Goal: Information Seeking & Learning: Learn about a topic

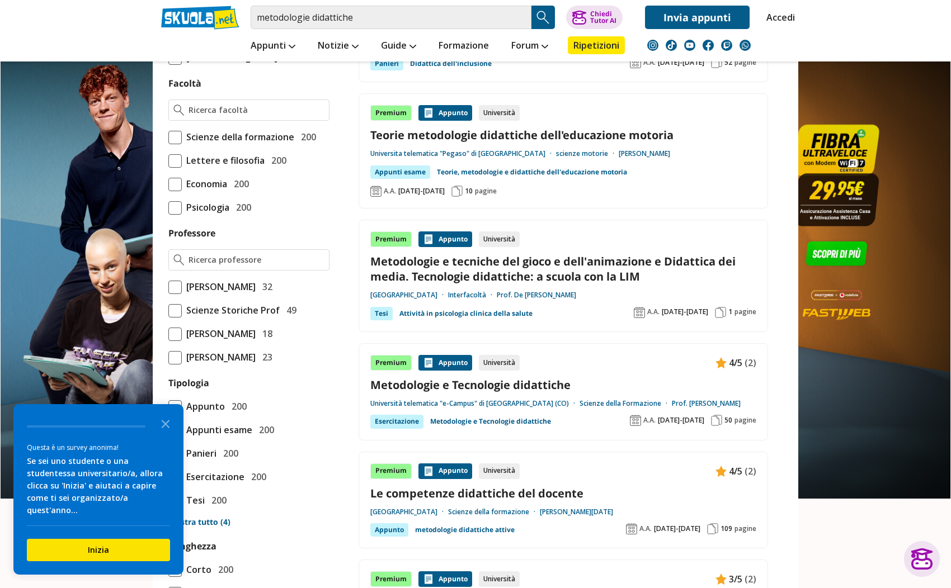
scroll to position [783, 0]
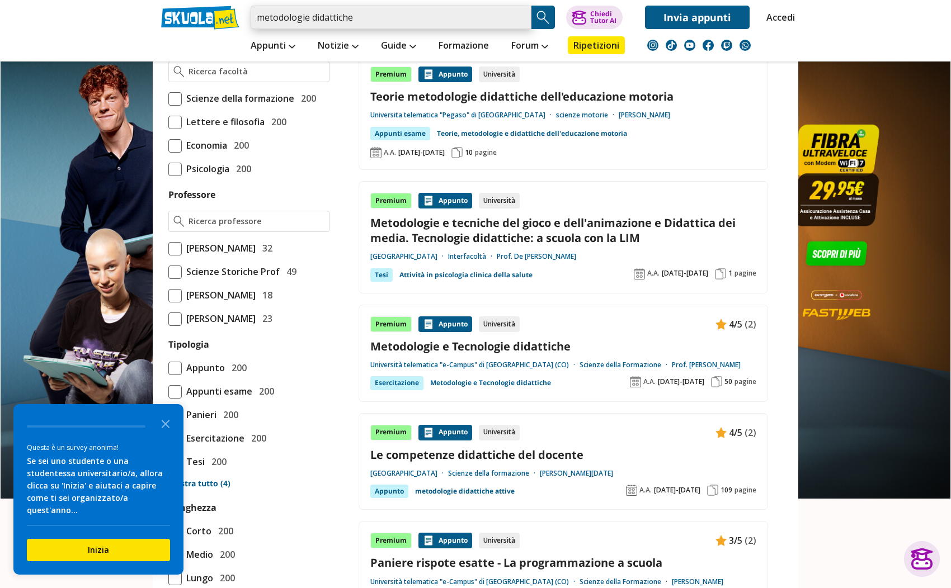
drag, startPoint x: 322, startPoint y: 8, endPoint x: 203, endPoint y: 4, distance: 118.6
click at [203, 4] on div "metodologie didattiche Trova un tutor esperto su questo argomento Chiedi Tutor …" at bounding box center [475, 14] width 645 height 29
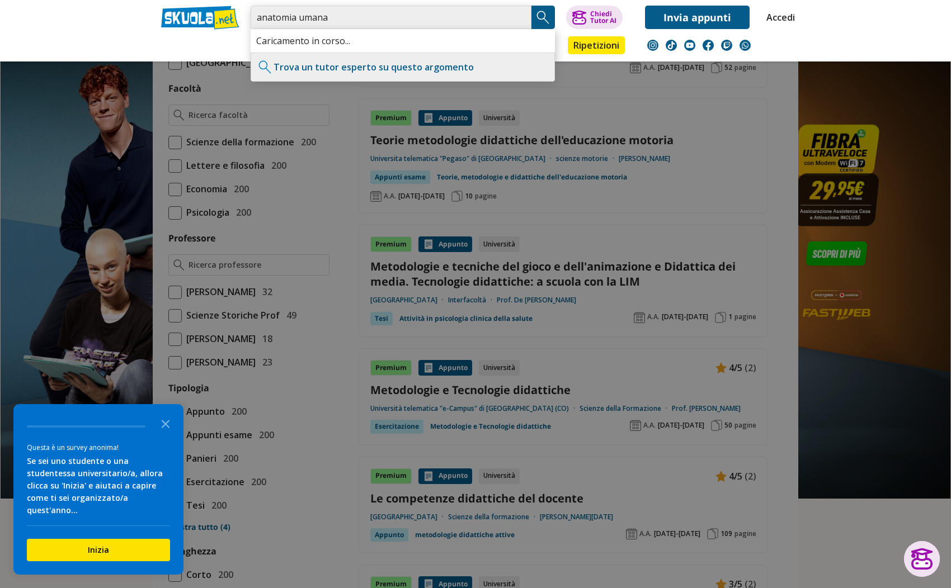
type input "anatomia umana"
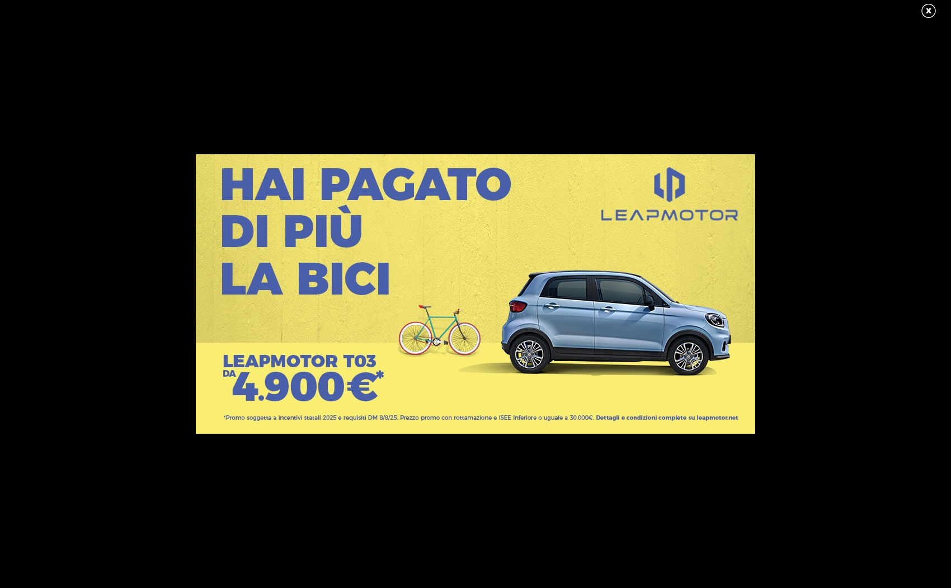
click at [930, 10] on link at bounding box center [934, 11] width 28 height 17
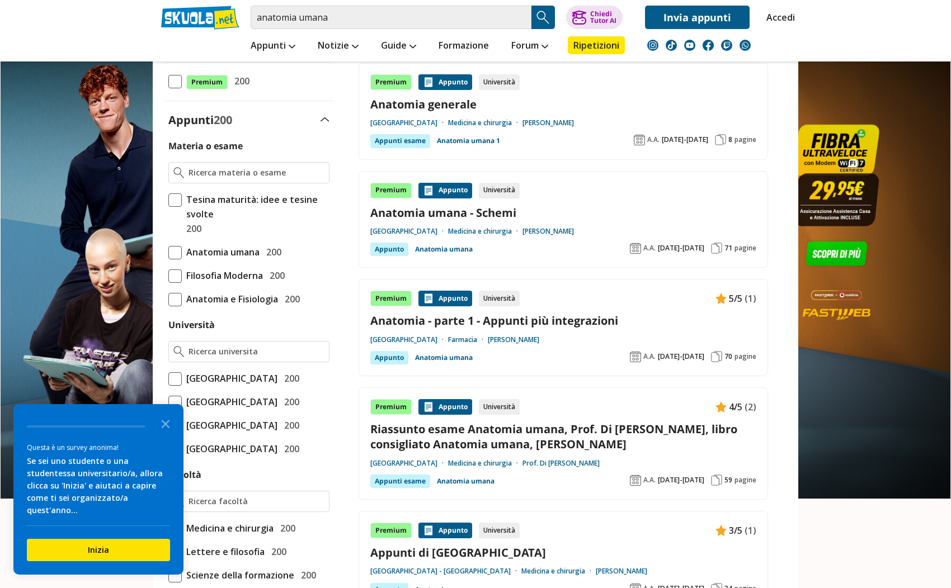
scroll to position [224, 0]
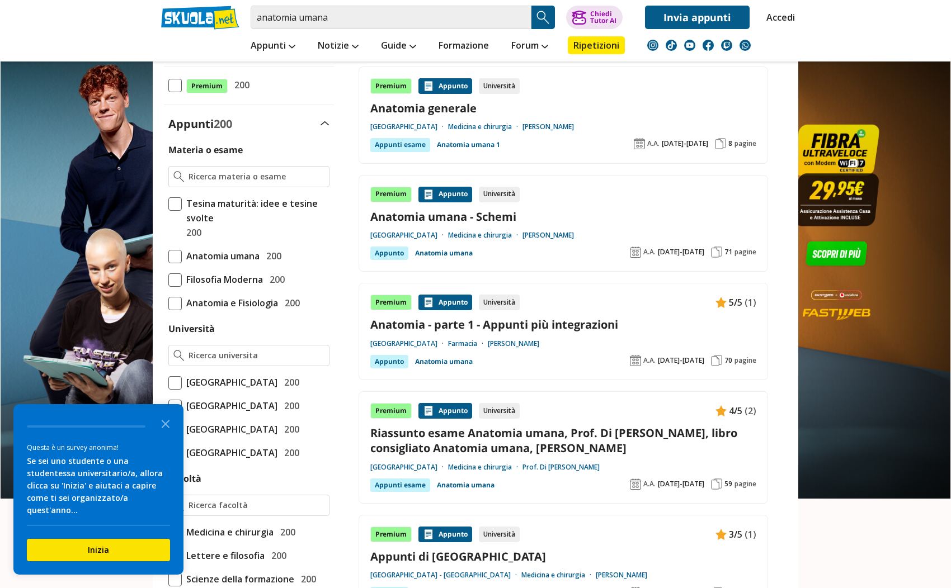
click at [179, 261] on span at bounding box center [174, 256] width 13 height 13
click at [168, 256] on input "Anatomia umana 200" at bounding box center [168, 256] width 0 height 0
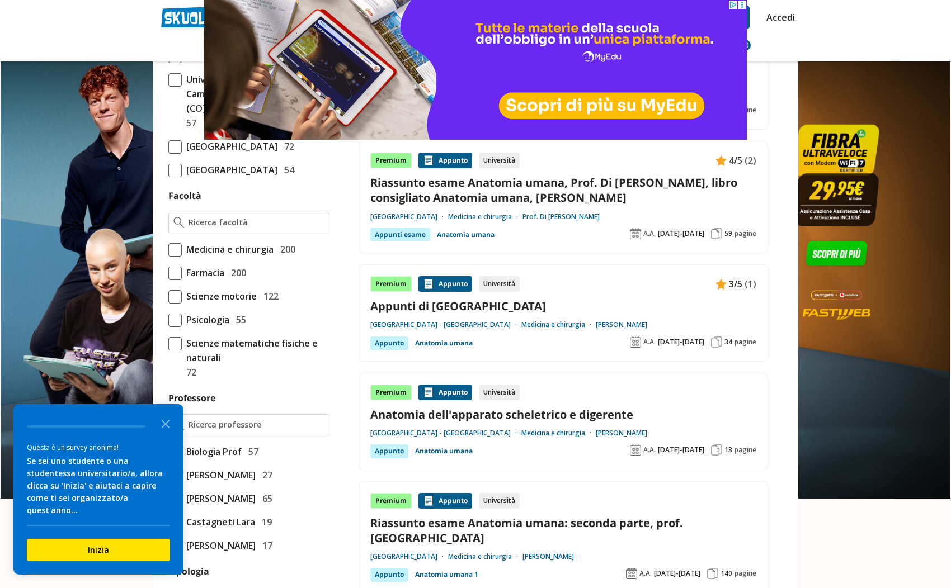
scroll to position [503, 0]
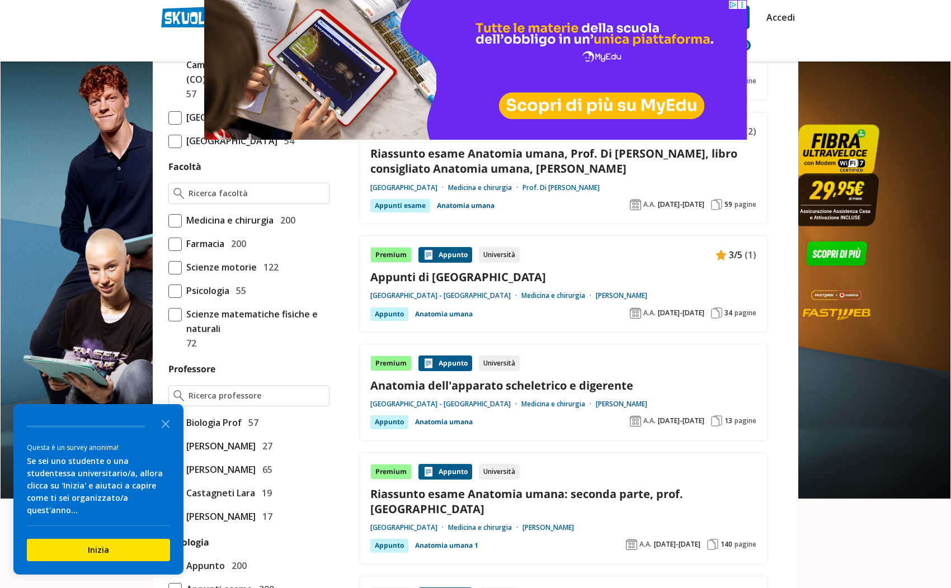
click at [181, 275] on span at bounding box center [174, 267] width 13 height 13
click at [168, 267] on input "Scienze motorie 122" at bounding box center [168, 267] width 0 height 0
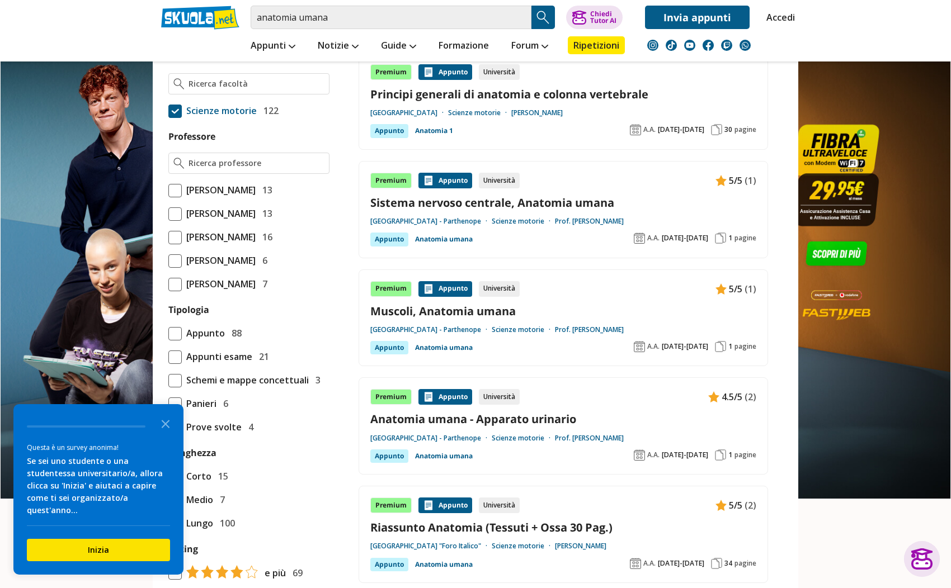
scroll to position [727, 0]
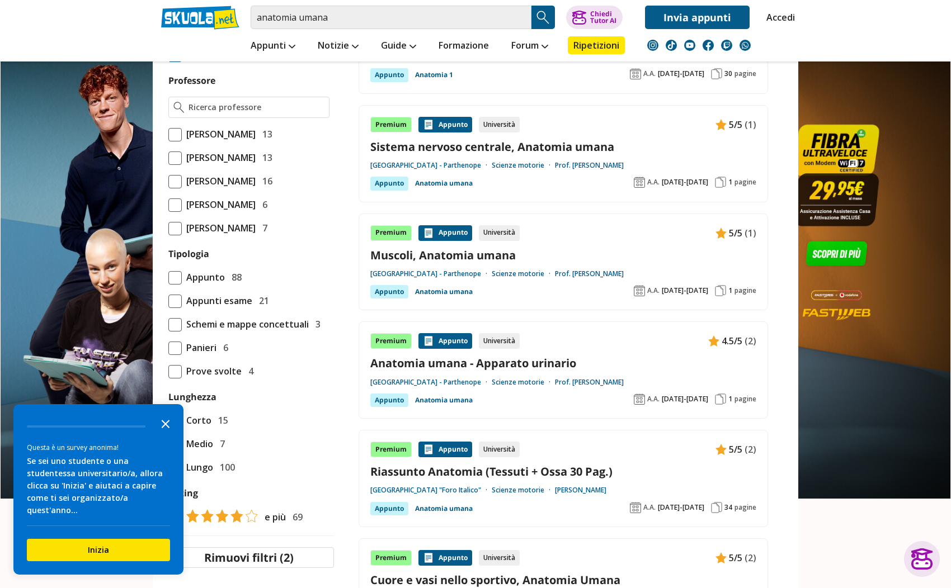
click at [167, 428] on polygon "Close the survey" at bounding box center [166, 424] width 8 height 8
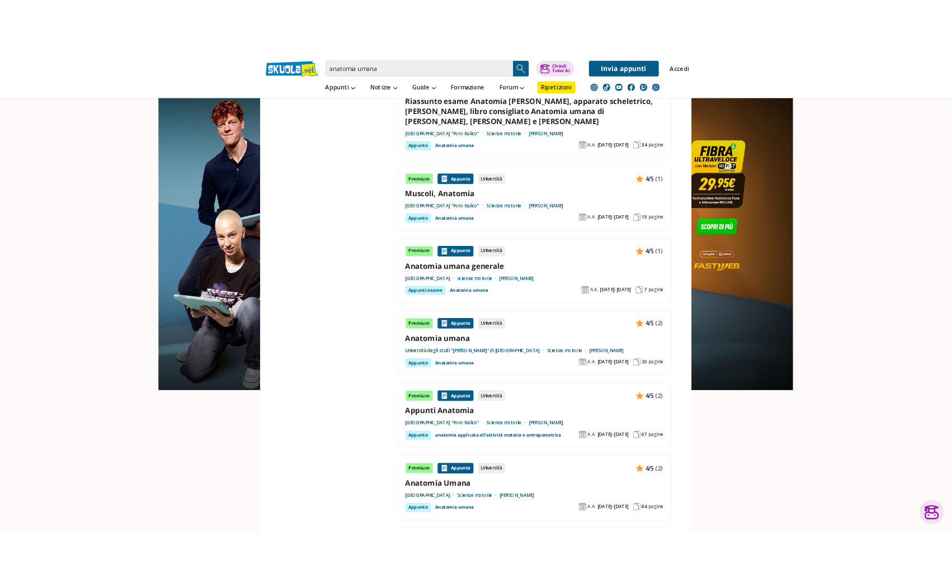
scroll to position [1566, 0]
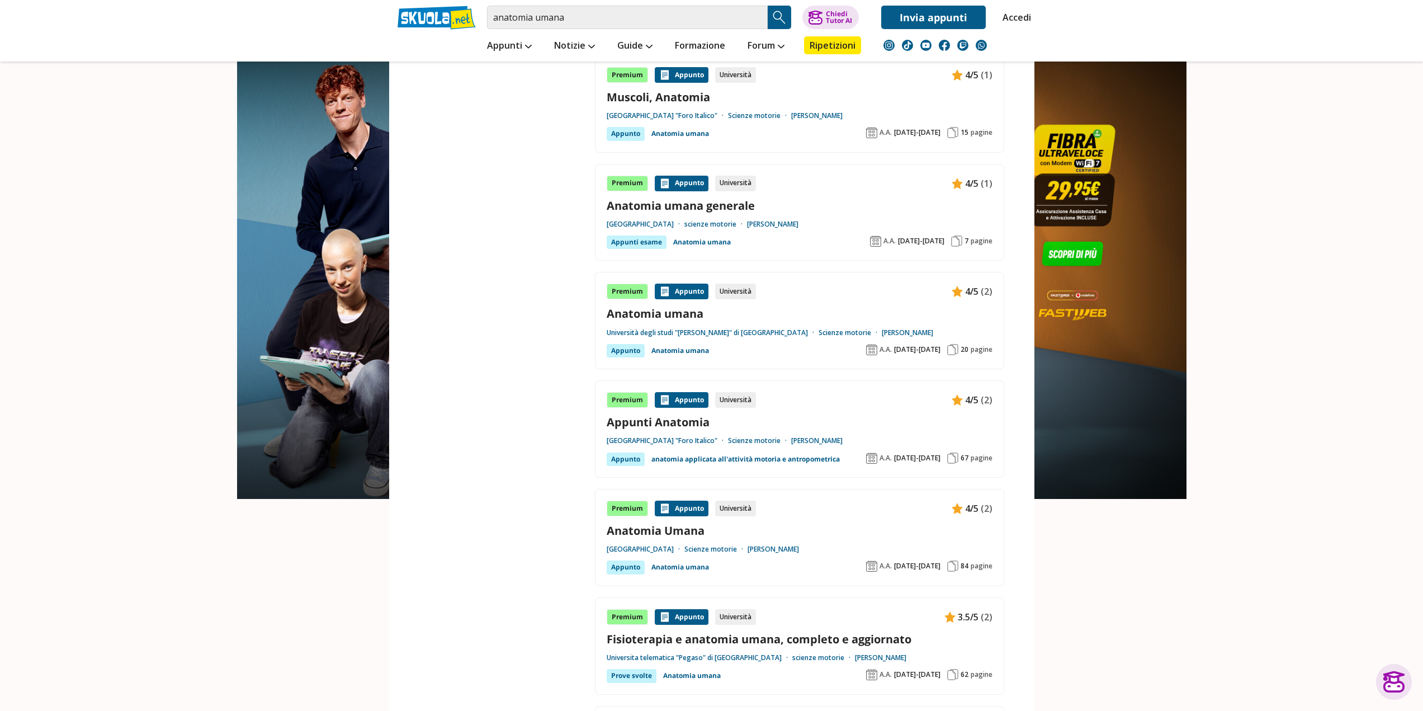
click at [907, 459] on div "A.A. 2020-2021" at bounding box center [903, 457] width 74 height 11
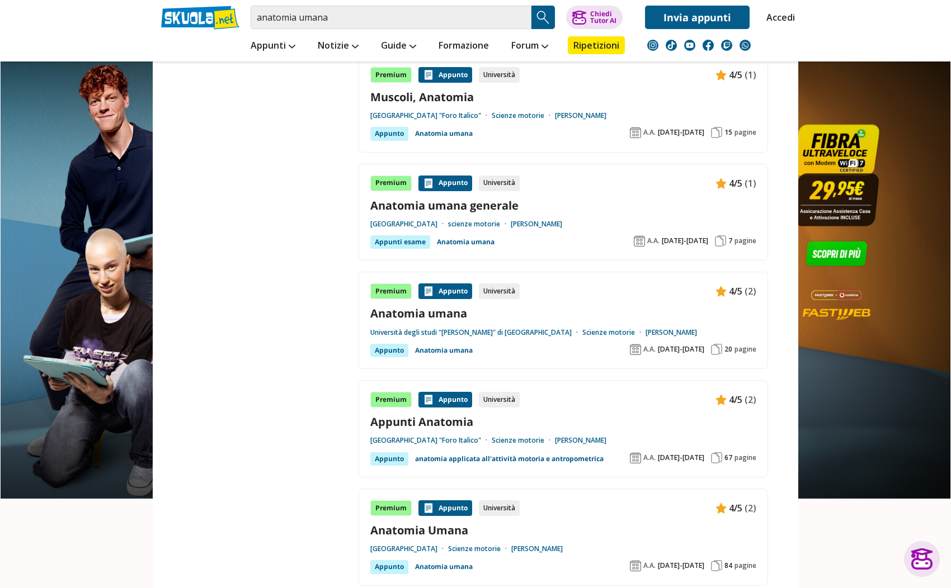
click at [717, 453] on img at bounding box center [716, 457] width 11 height 11
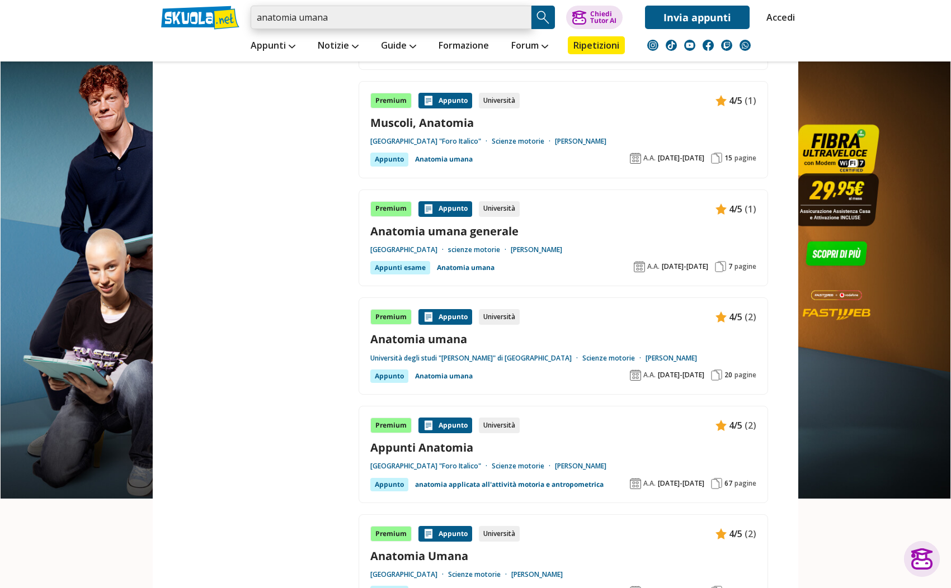
drag, startPoint x: 360, startPoint y: 24, endPoint x: 115, endPoint y: 7, distance: 245.5
click at [115, 7] on header "anatomia umana Trova un tutor esperto su questo argomento Chiedi Tutor AI" at bounding box center [475, 31] width 951 height 62
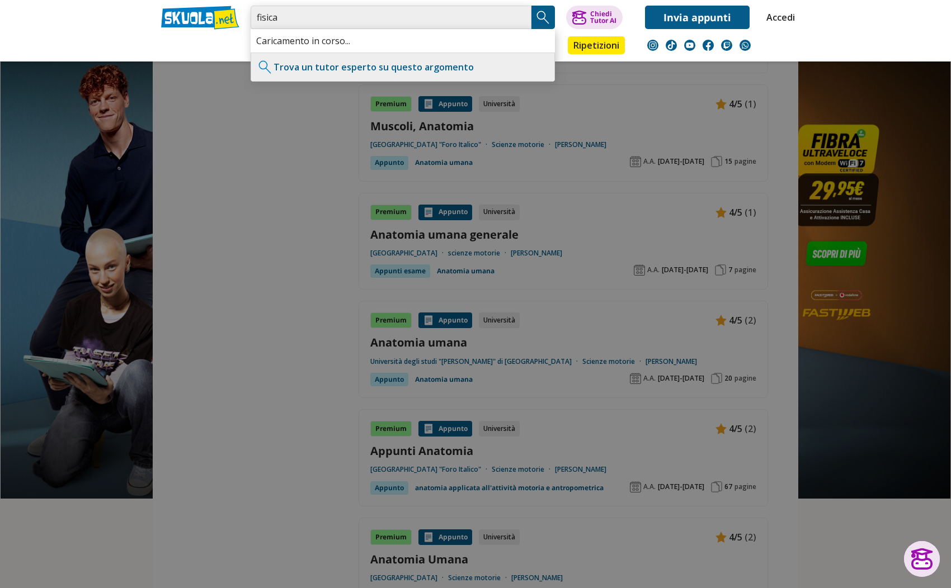
type input "fisica"
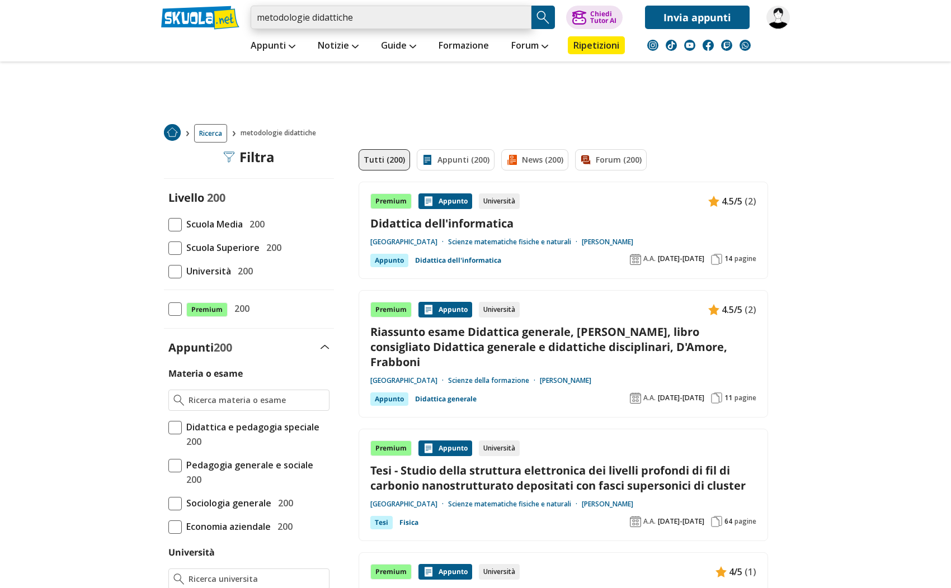
click at [523, 15] on input "metodologie didattiche" at bounding box center [391, 17] width 281 height 23
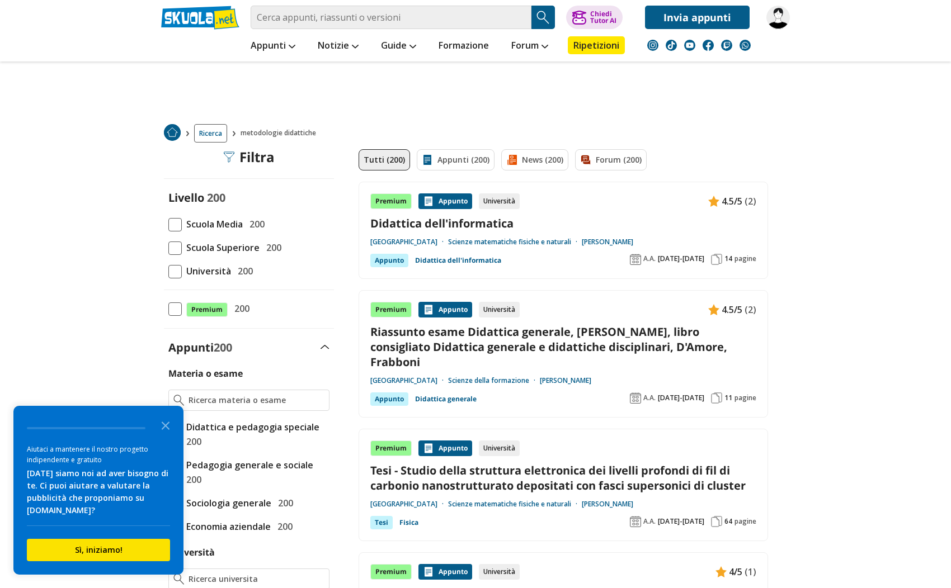
click at [246, 165] on div "Filtra 0" at bounding box center [249, 157] width 51 height 16
click at [204, 130] on span "Ricerca" at bounding box center [210, 133] width 33 height 18
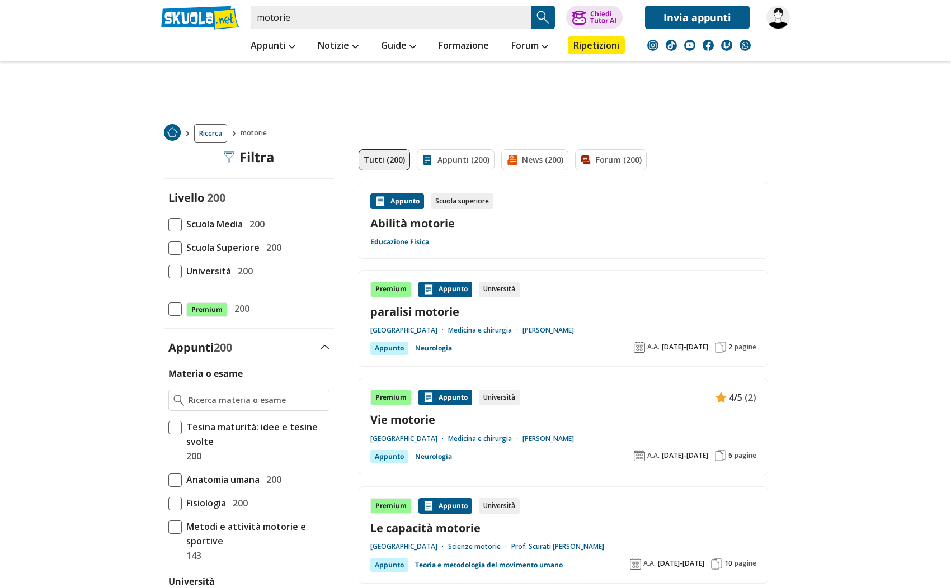
click at [178, 271] on span at bounding box center [174, 271] width 13 height 13
click at [168, 271] on input "Università 200" at bounding box center [168, 271] width 0 height 0
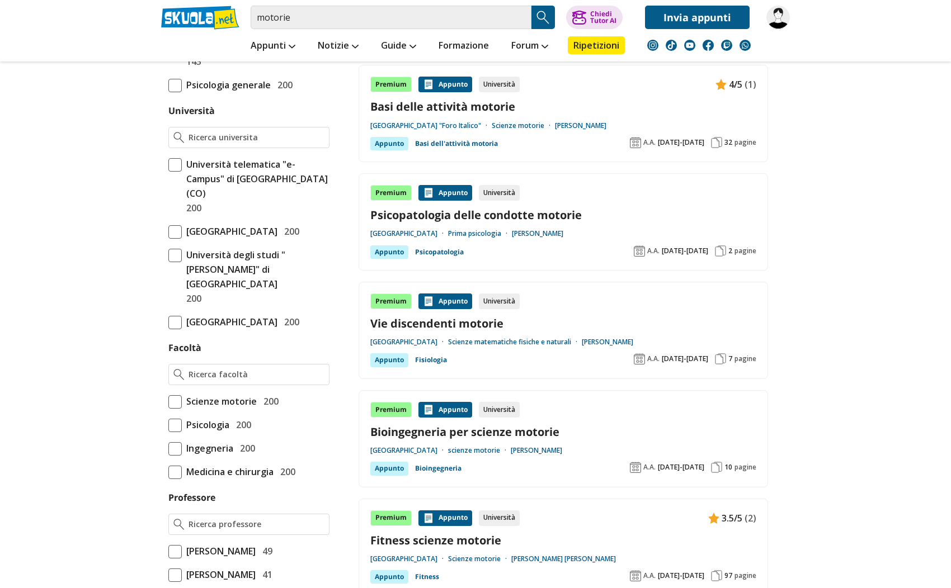
scroll to position [503, 0]
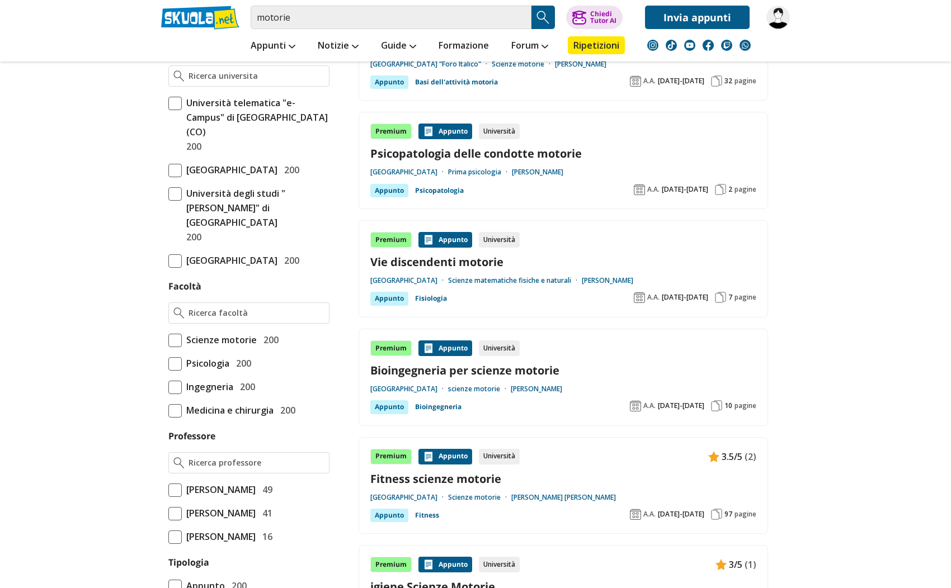
click at [176, 343] on span at bounding box center [174, 340] width 13 height 13
click at [168, 340] on input "Scienze motorie 200" at bounding box center [168, 340] width 0 height 0
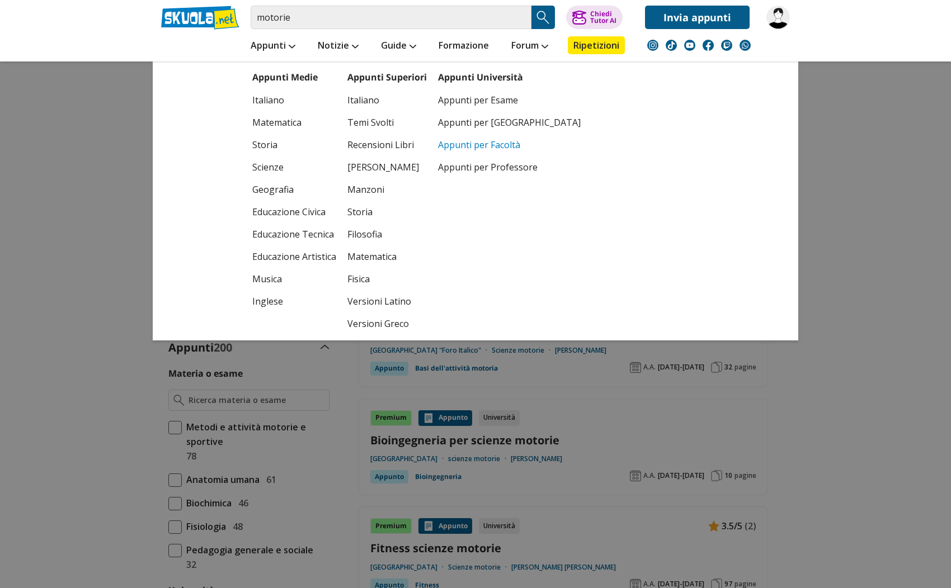
click at [476, 147] on link "Appunti per Facoltà" at bounding box center [509, 145] width 143 height 22
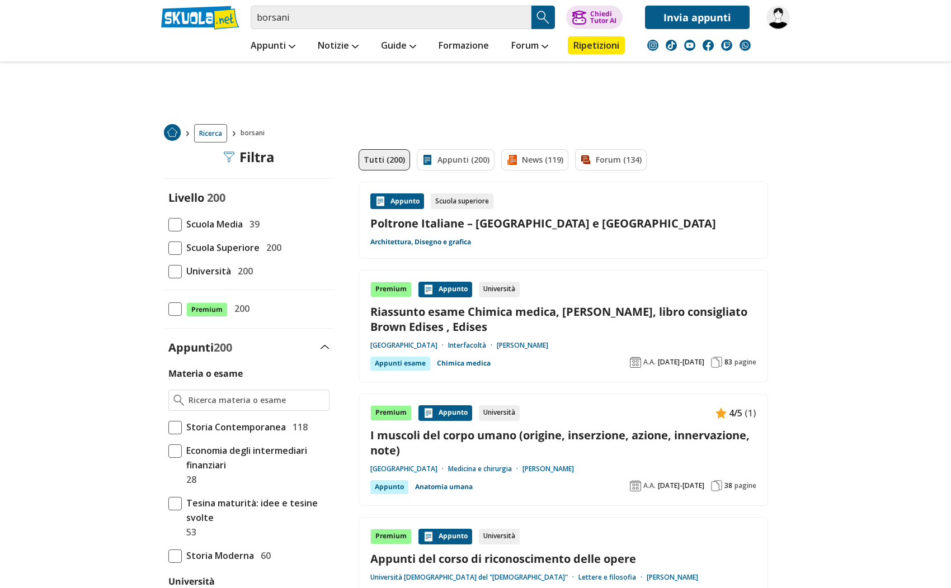
click at [181, 272] on span at bounding box center [174, 271] width 13 height 13
click at [168, 271] on input "Università 200" at bounding box center [168, 271] width 0 height 0
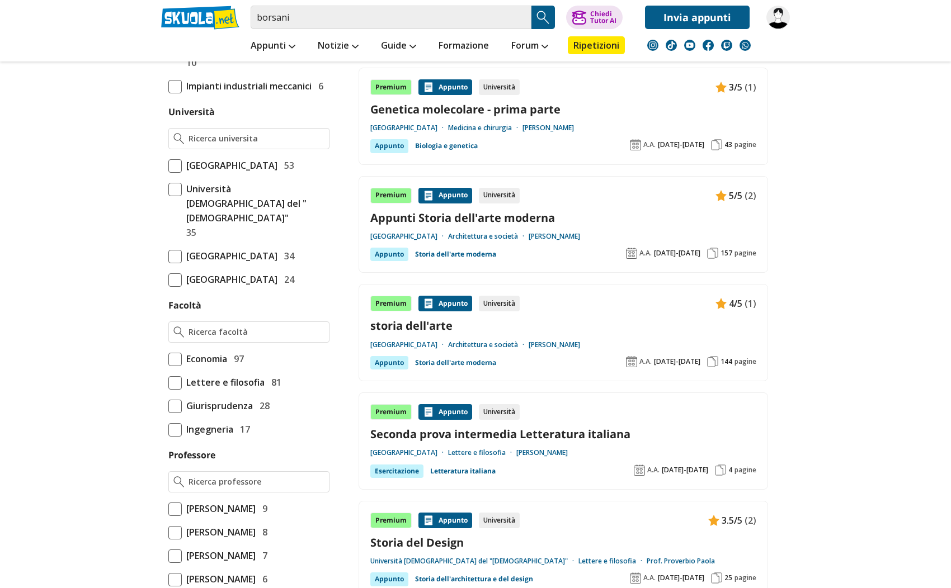
scroll to position [503, 0]
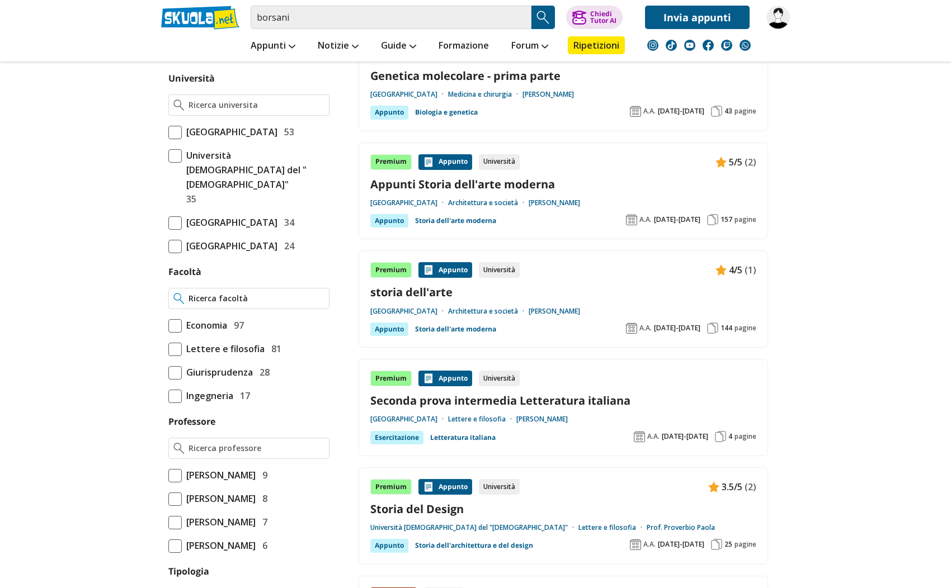
click at [247, 304] on input "Facoltà" at bounding box center [256, 298] width 136 height 11
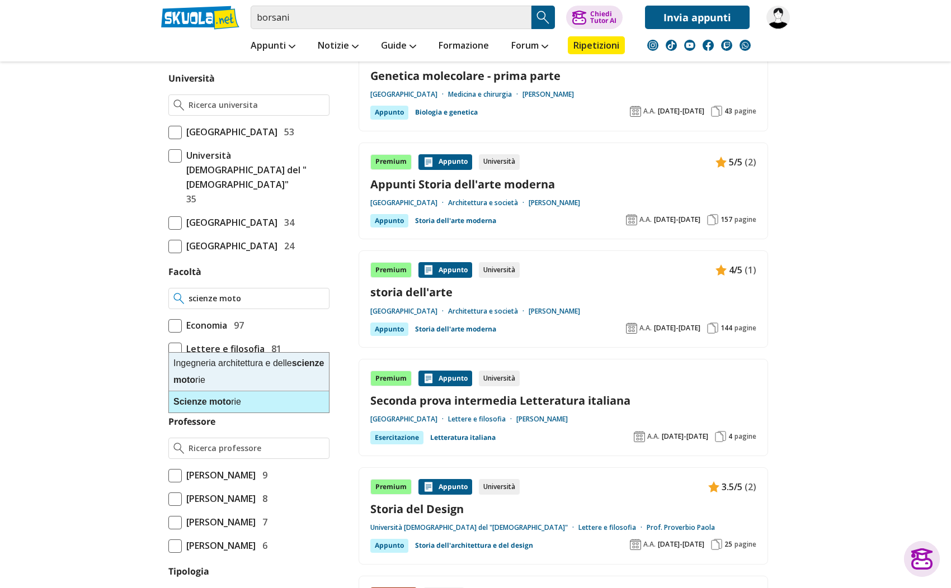
click at [222, 404] on strong "moto" at bounding box center [220, 402] width 22 height 10
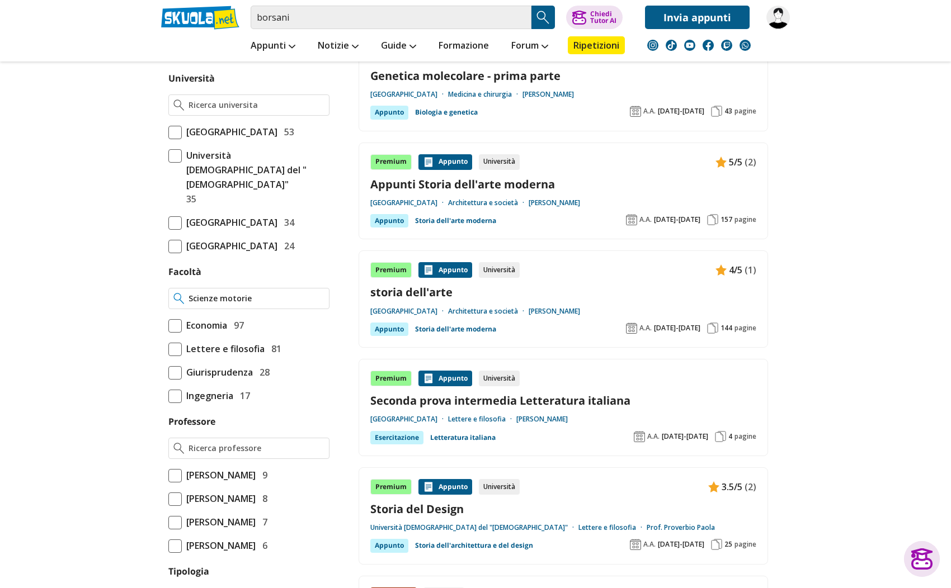
type input "Scienze motorie"
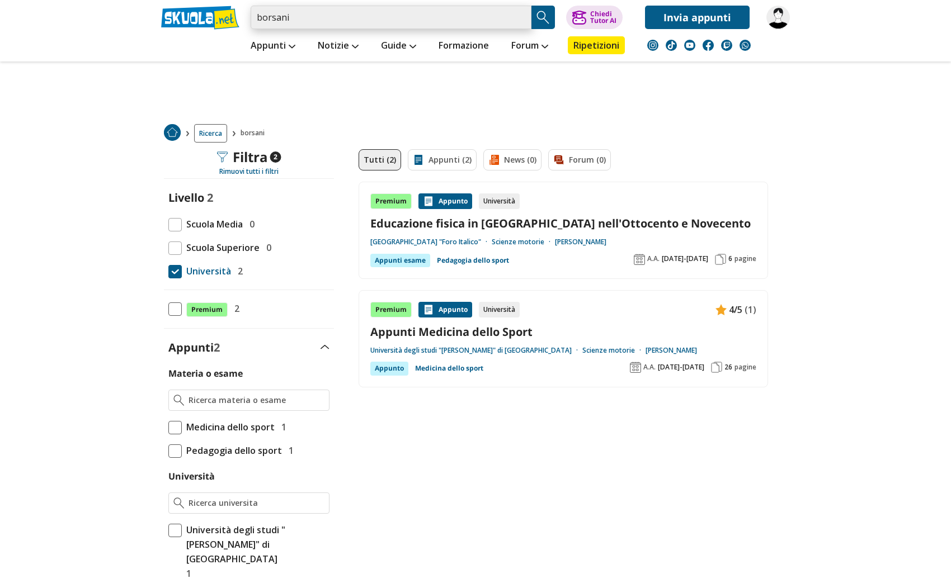
drag, startPoint x: 302, startPoint y: 18, endPoint x: 222, endPoint y: 3, distance: 81.3
click at [210, 1] on div "borsani Trova un tutor esperto su questo argomento Chiedi Tutor AI" at bounding box center [475, 14] width 645 height 29
click at [541, 17] on img "Search Button" at bounding box center [543, 17] width 17 height 17
click at [318, 17] on input "search" at bounding box center [391, 17] width 281 height 23
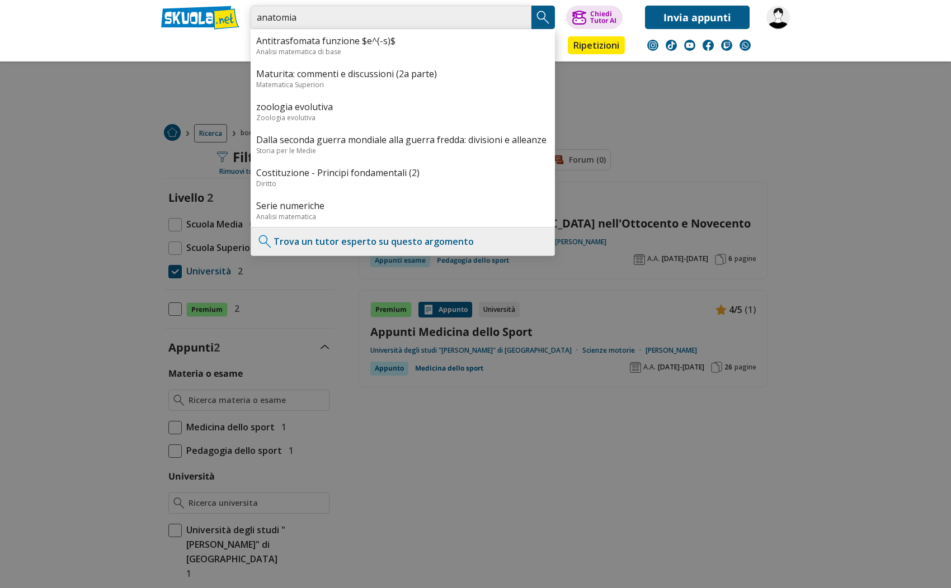
type input "anatomia"
click at [549, 17] on img "Search Button" at bounding box center [543, 17] width 17 height 17
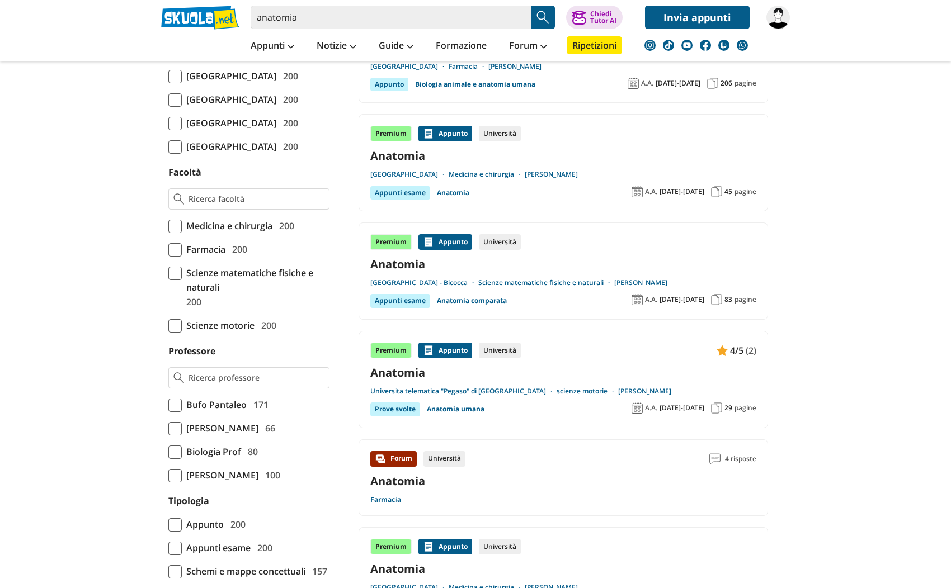
scroll to position [503, 0]
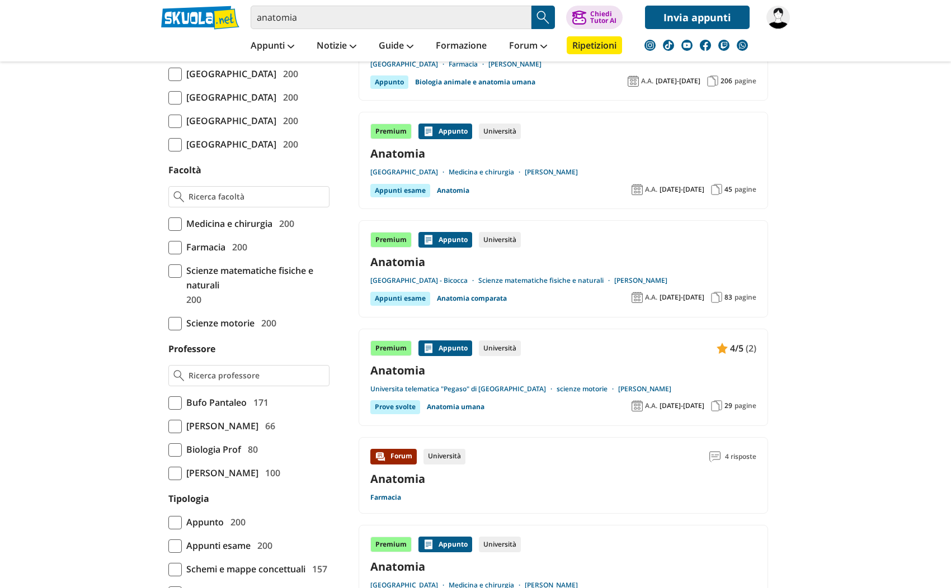
click at [181, 330] on span at bounding box center [174, 323] width 13 height 13
click at [168, 323] on input "Scienze motorie 200" at bounding box center [168, 323] width 0 height 0
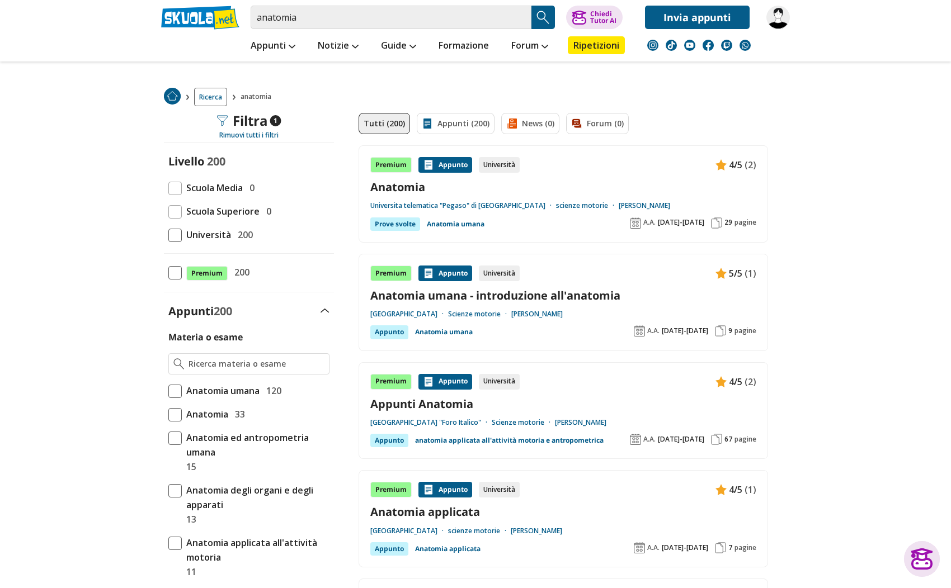
scroll to position [56, 0]
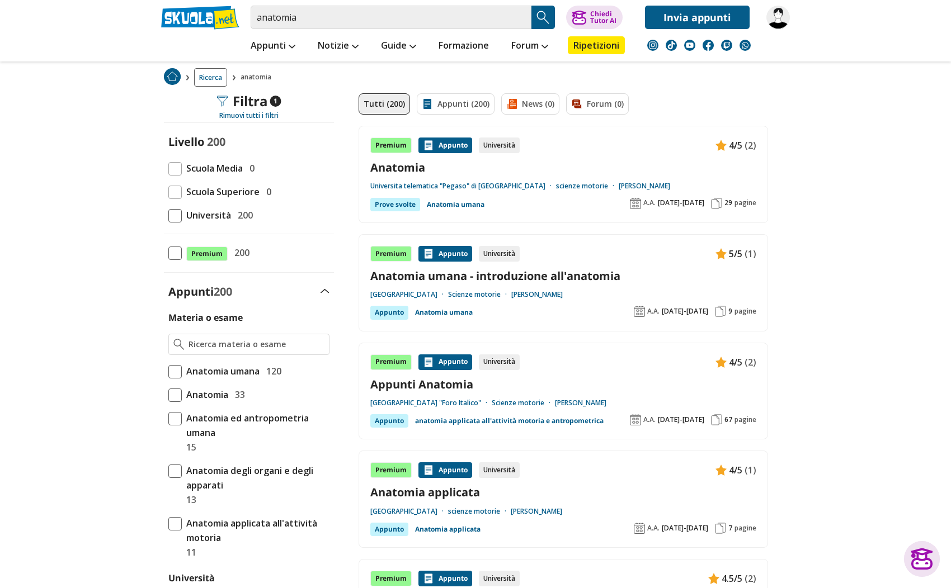
click at [742, 417] on span "pagine" at bounding box center [745, 419] width 22 height 9
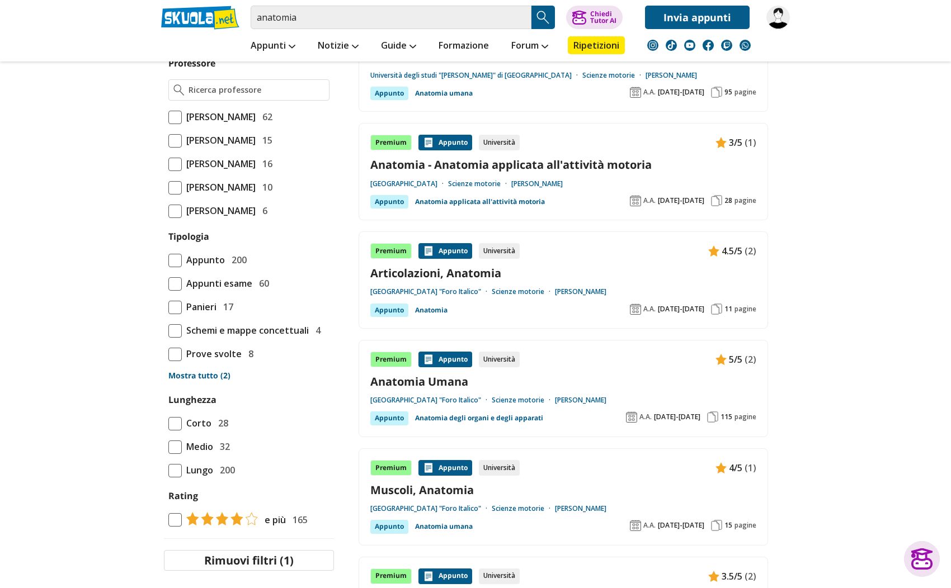
scroll to position [895, 0]
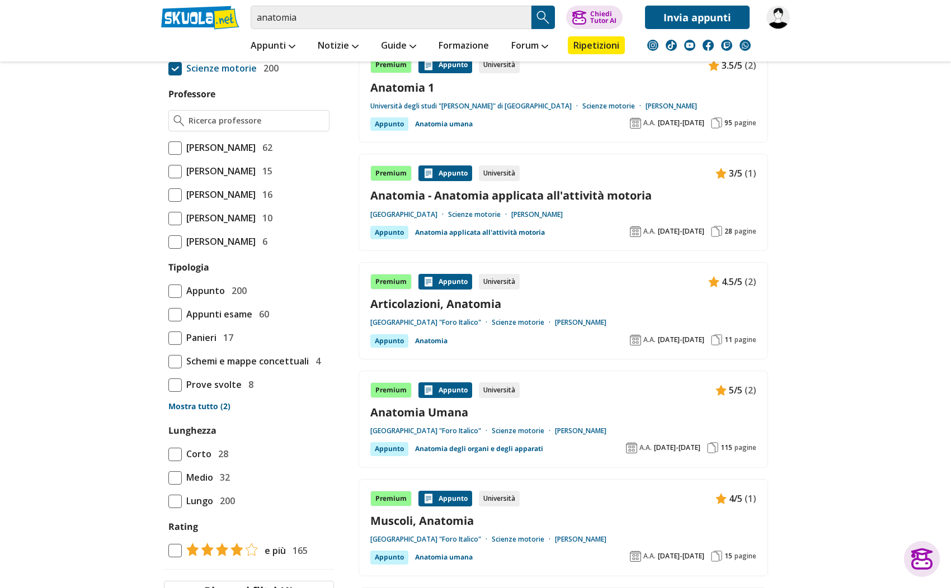
click at [731, 446] on span "115" at bounding box center [726, 447] width 12 height 9
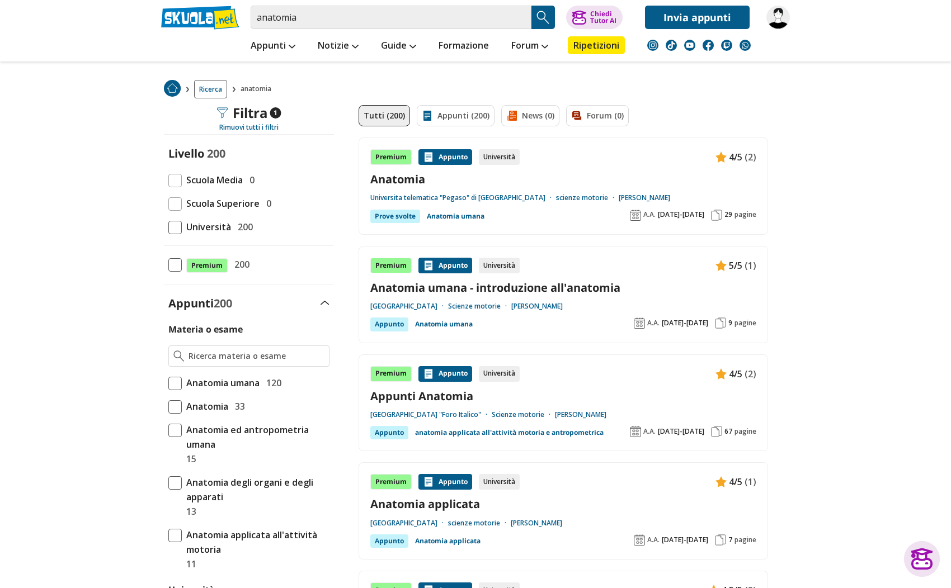
scroll to position [0, 0]
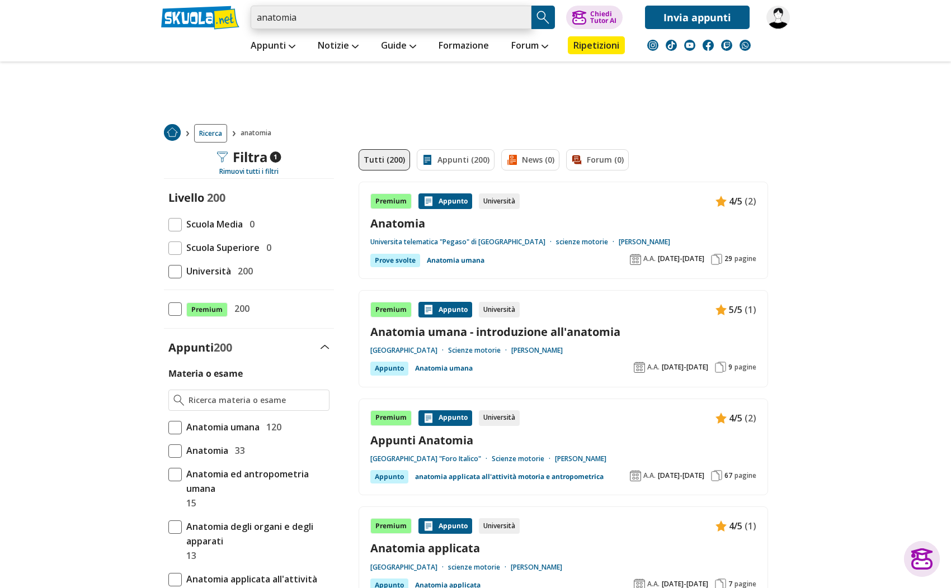
click at [427, 15] on input "anatomia" at bounding box center [391, 17] width 281 height 23
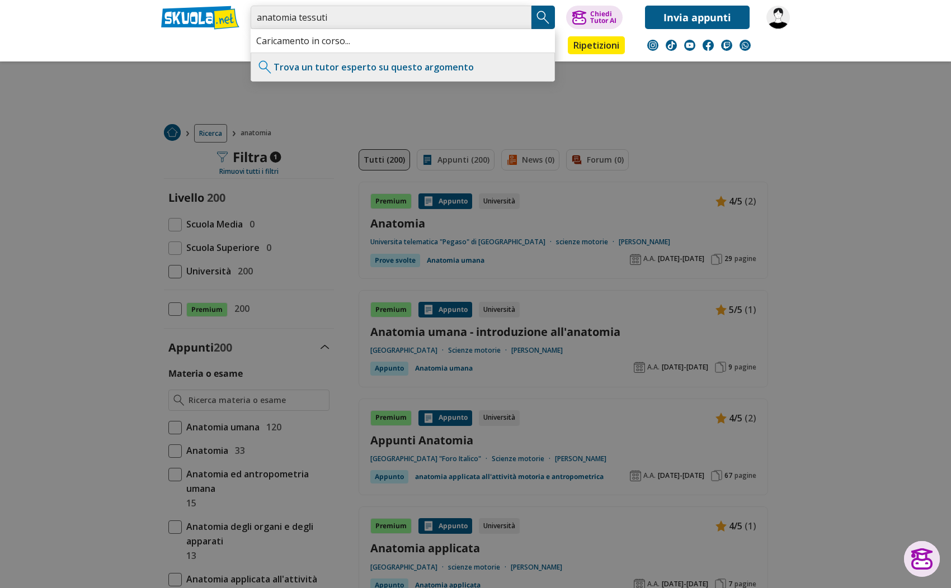
type input "anatomia tessuti"
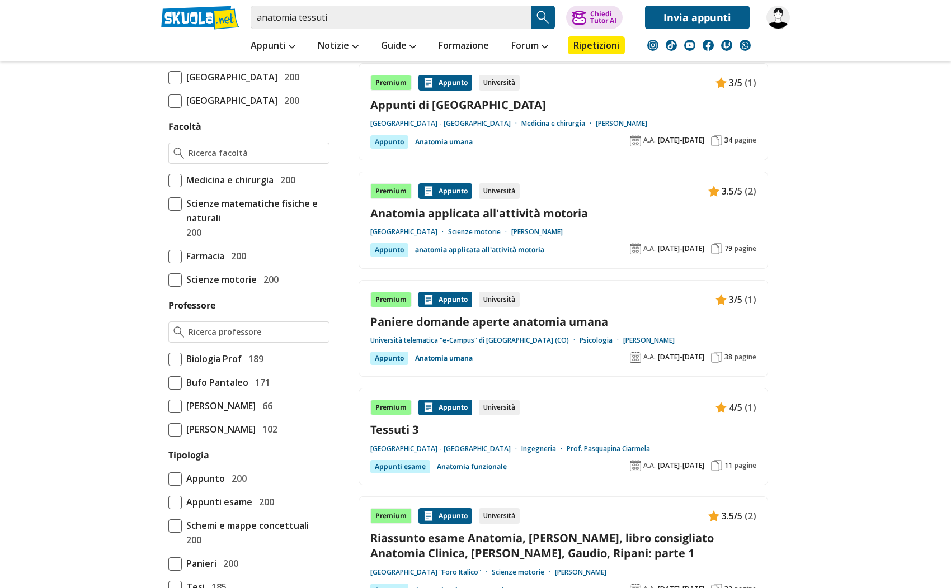
scroll to position [559, 0]
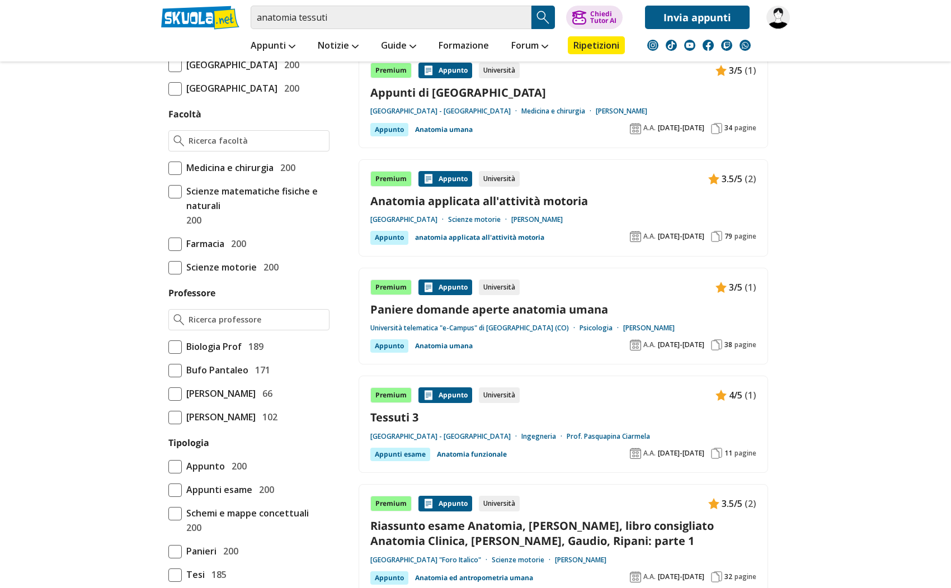
click at [178, 275] on span at bounding box center [174, 267] width 13 height 13
click at [168, 267] on input "Scienze motorie 200" at bounding box center [168, 267] width 0 height 0
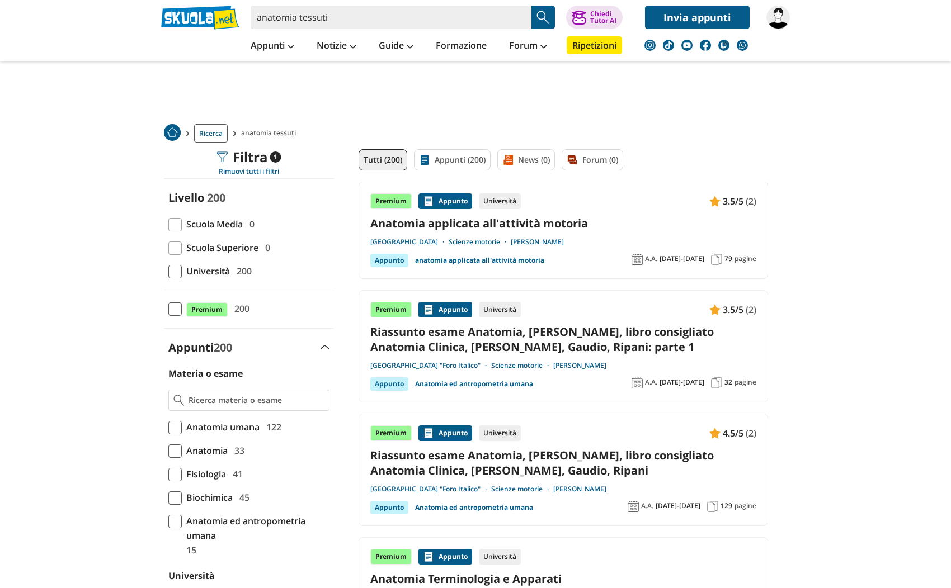
click at [178, 269] on span at bounding box center [174, 271] width 13 height 13
click at [168, 271] on input "Università 200" at bounding box center [168, 271] width 0 height 0
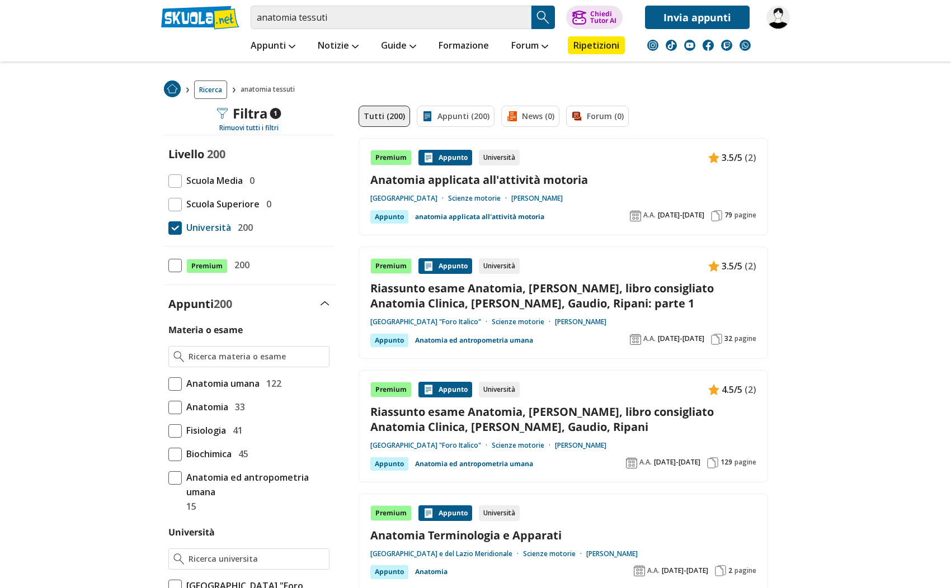
scroll to position [168, 0]
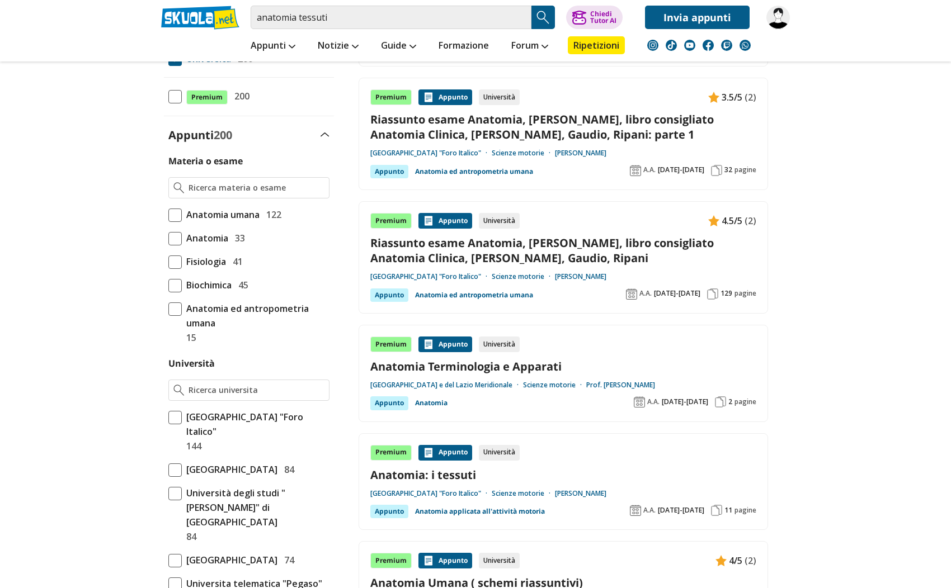
scroll to position [280, 0]
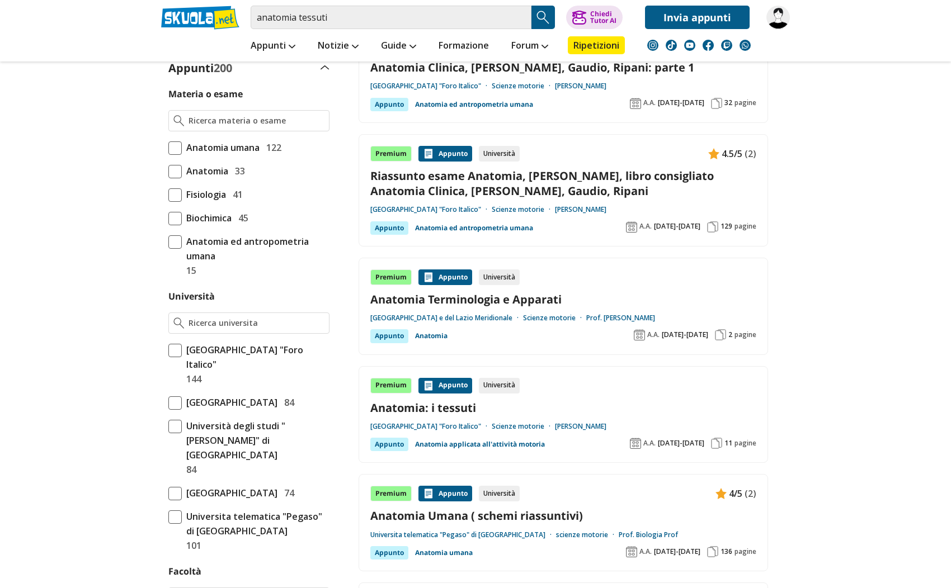
click at [749, 442] on span "pagine" at bounding box center [745, 443] width 22 height 9
click at [790, 23] on div "anatomia tessuti Trova un tutor esperto su questo argomento Chiedi Tutor AI" at bounding box center [475, 14] width 645 height 29
click at [785, 22] on img at bounding box center [777, 17] width 23 height 23
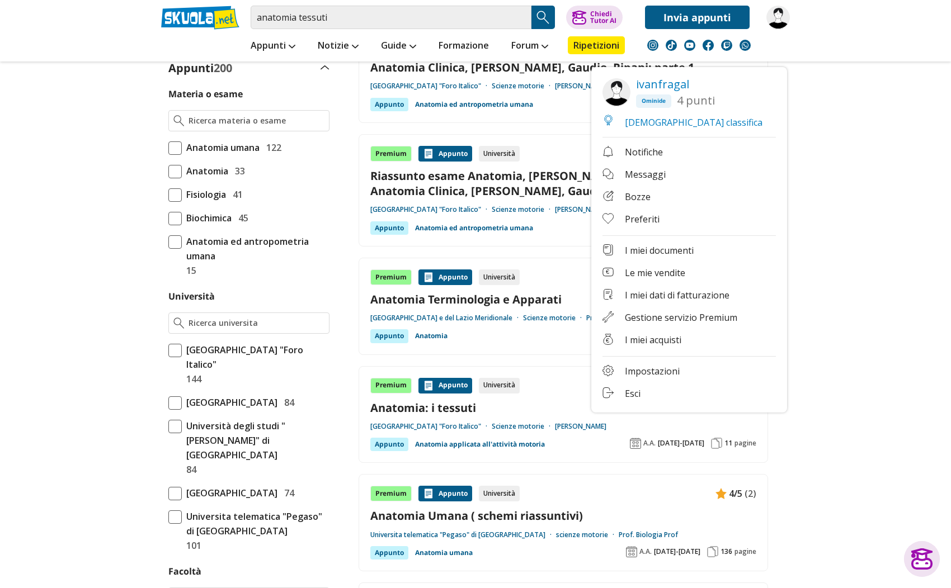
click at [649, 89] on span "ivanfragal" at bounding box center [662, 84] width 53 height 15
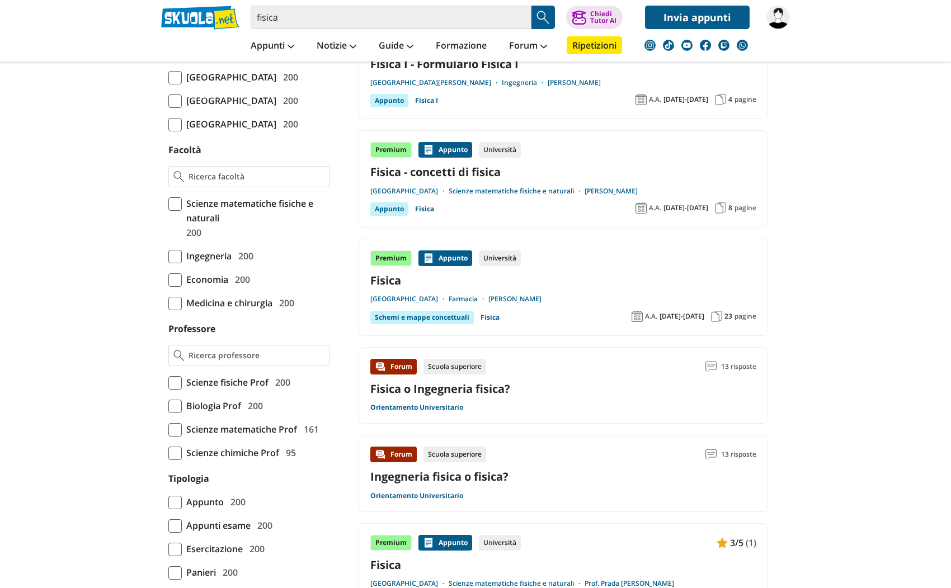
scroll to position [559, 0]
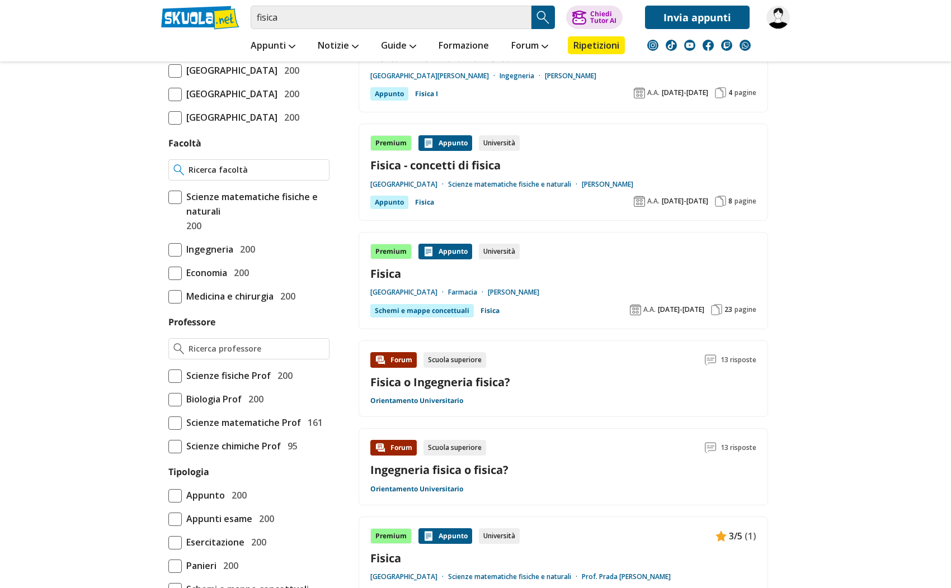
click at [223, 176] on input "Facoltà" at bounding box center [256, 169] width 136 height 11
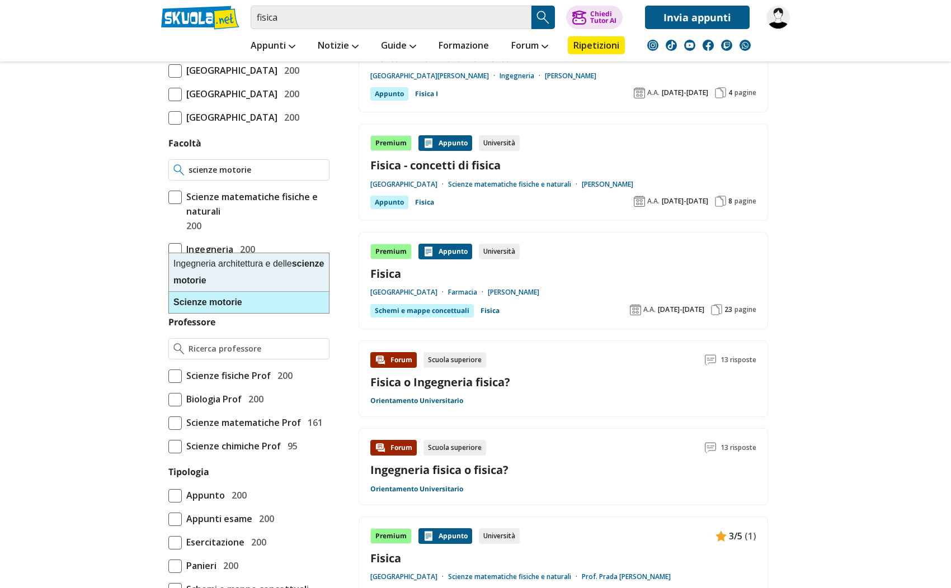
click at [254, 308] on div "Scienze motorie" at bounding box center [249, 302] width 160 height 21
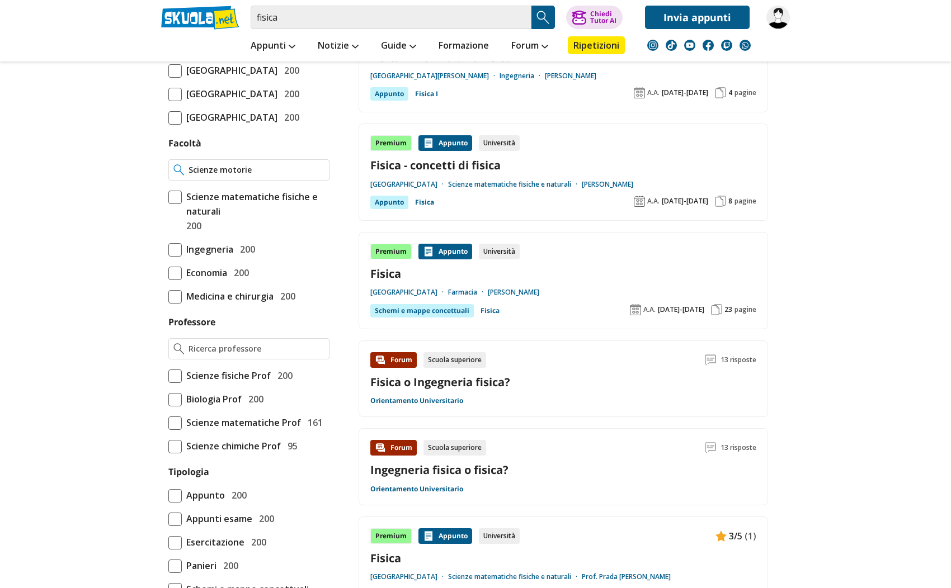
type input "Scienze motorie"
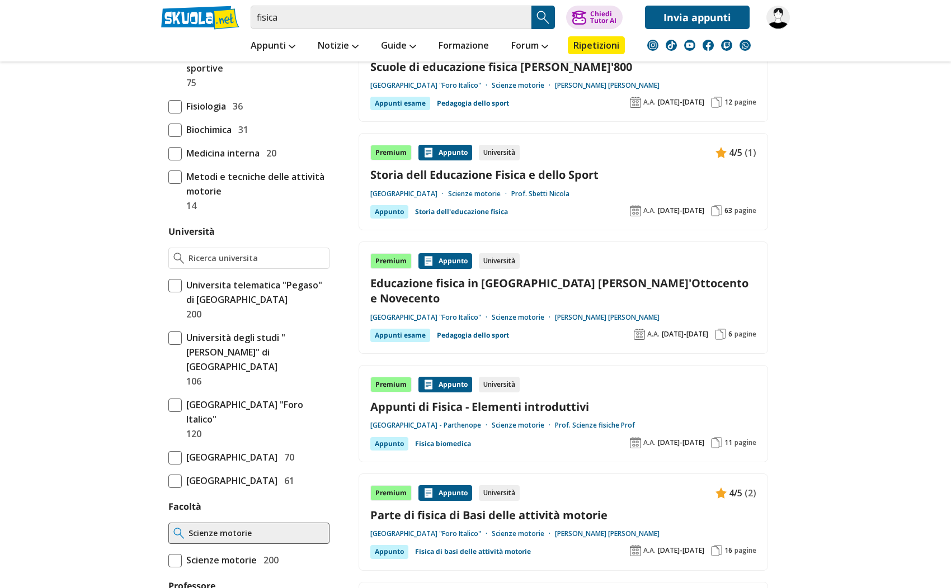
scroll to position [447, 0]
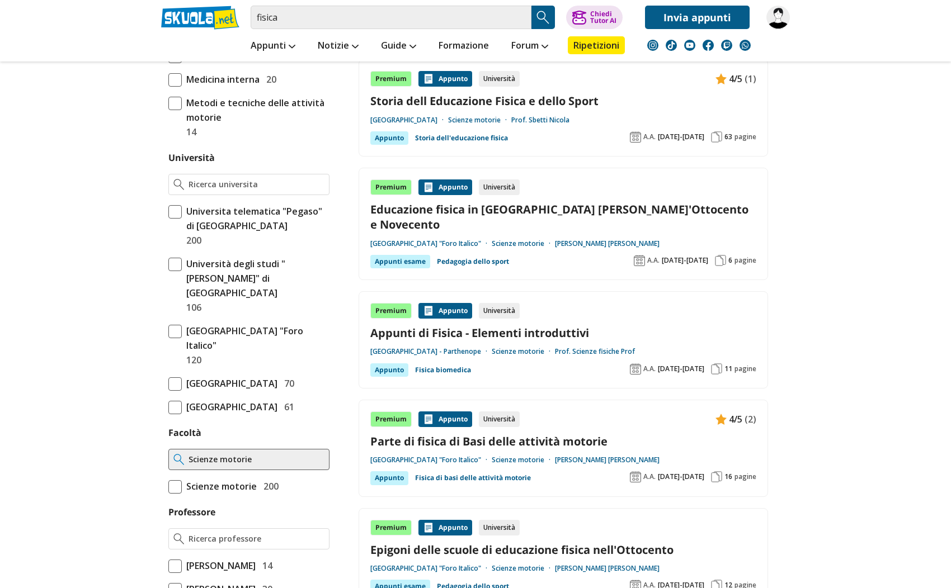
click at [747, 365] on span "pagine" at bounding box center [745, 369] width 22 height 9
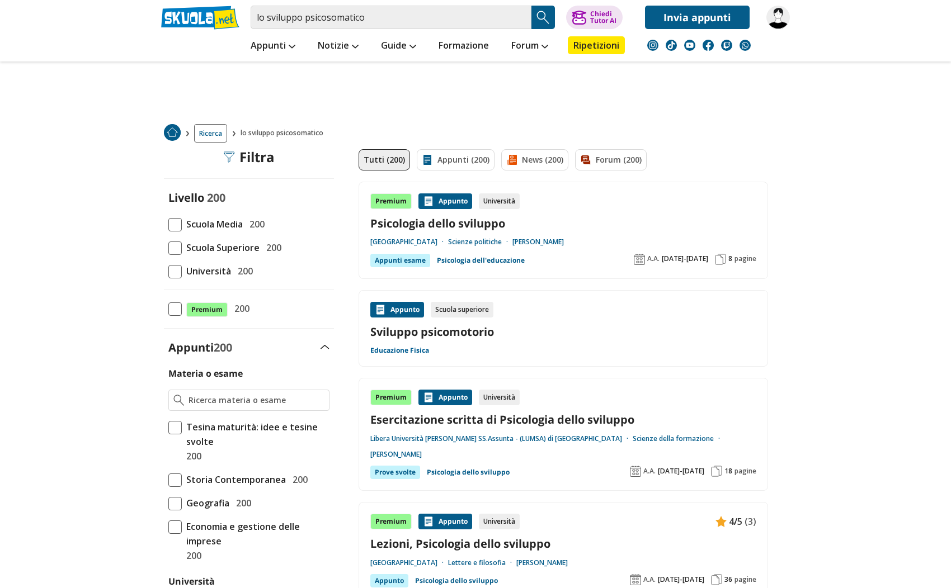
click at [409, 351] on link "Educazione Fisica" at bounding box center [399, 350] width 59 height 9
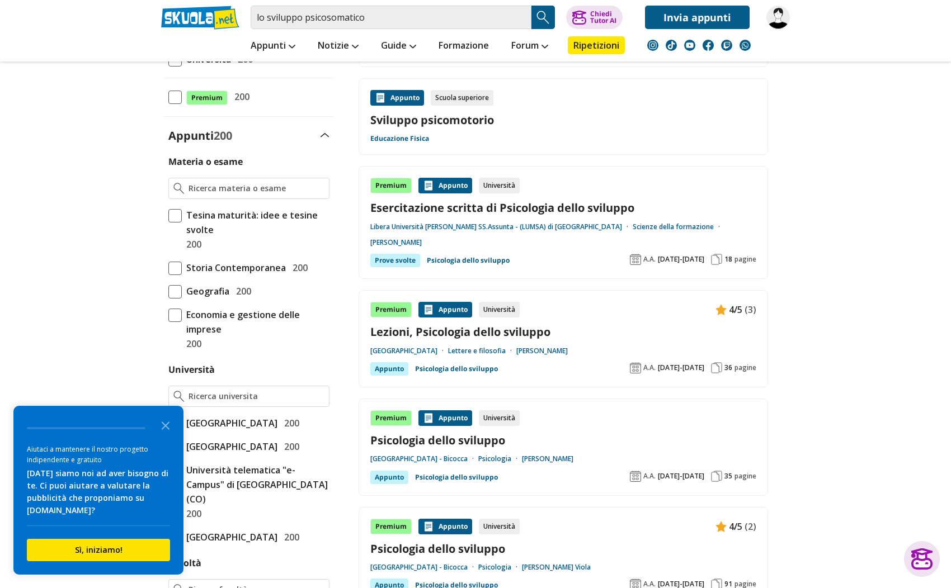
scroll to position [112, 0]
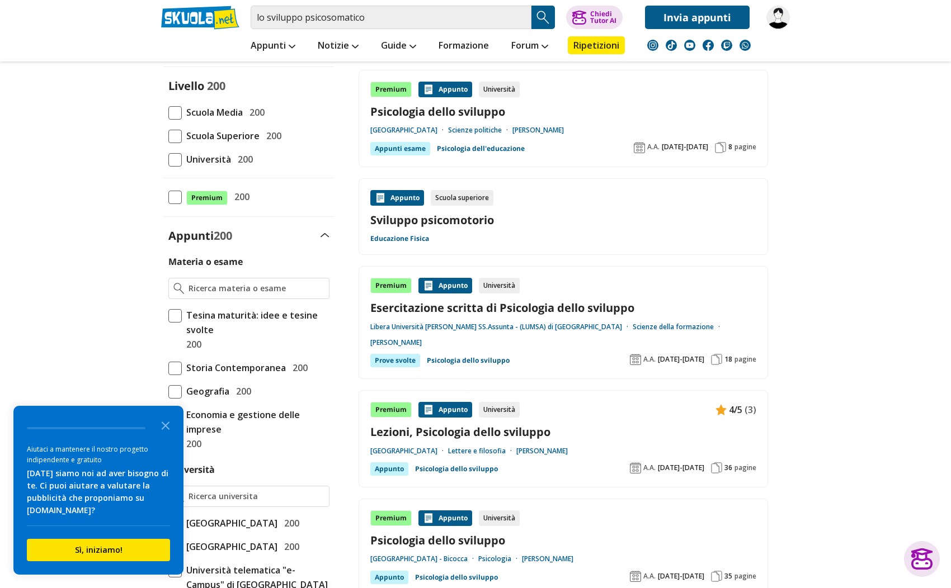
click at [173, 157] on span at bounding box center [174, 159] width 13 height 13
click at [168, 159] on input "Università 200" at bounding box center [168, 159] width 0 height 0
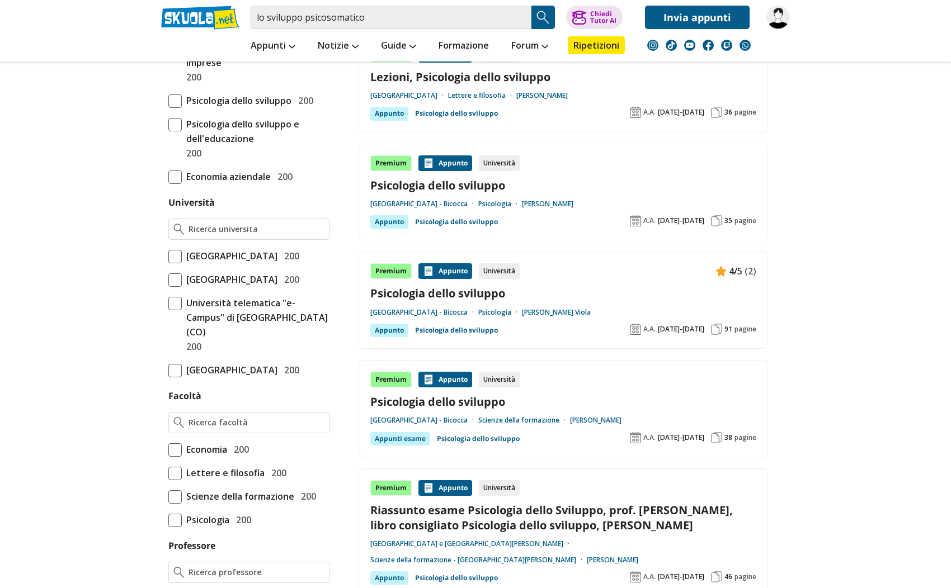
scroll to position [559, 0]
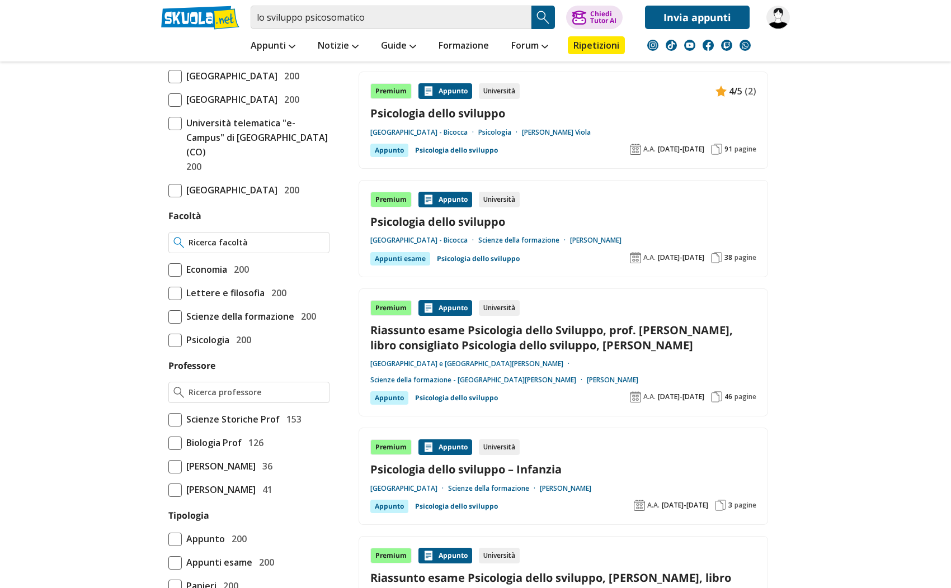
click at [211, 248] on input "Facoltà" at bounding box center [256, 242] width 136 height 11
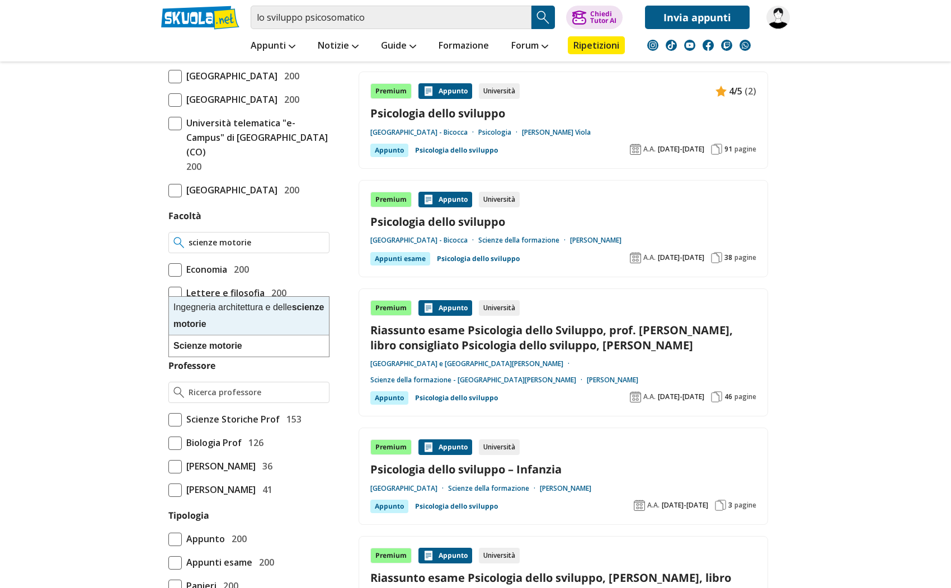
click at [227, 347] on strong "motorie" at bounding box center [225, 346] width 33 height 10
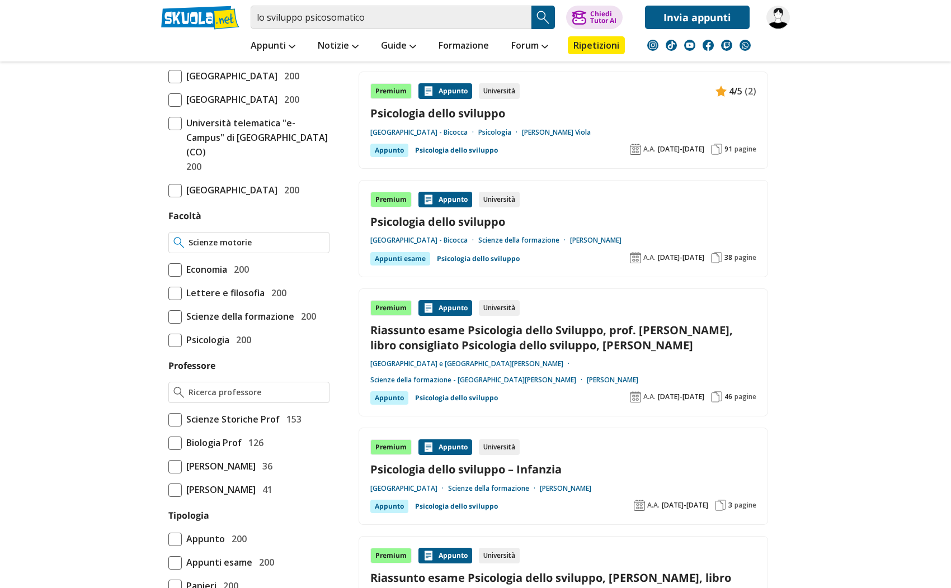
type input "Scienze motorie"
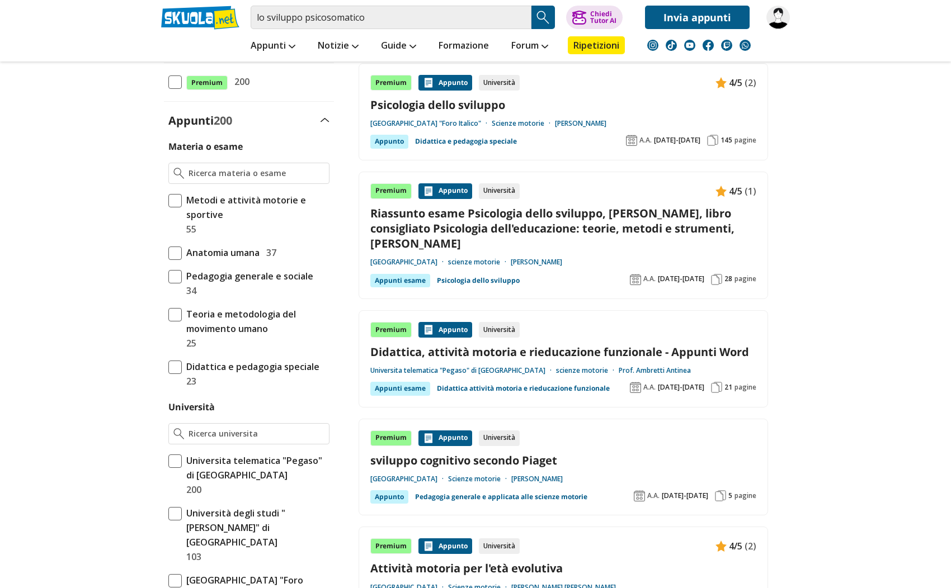
scroll to position [224, 0]
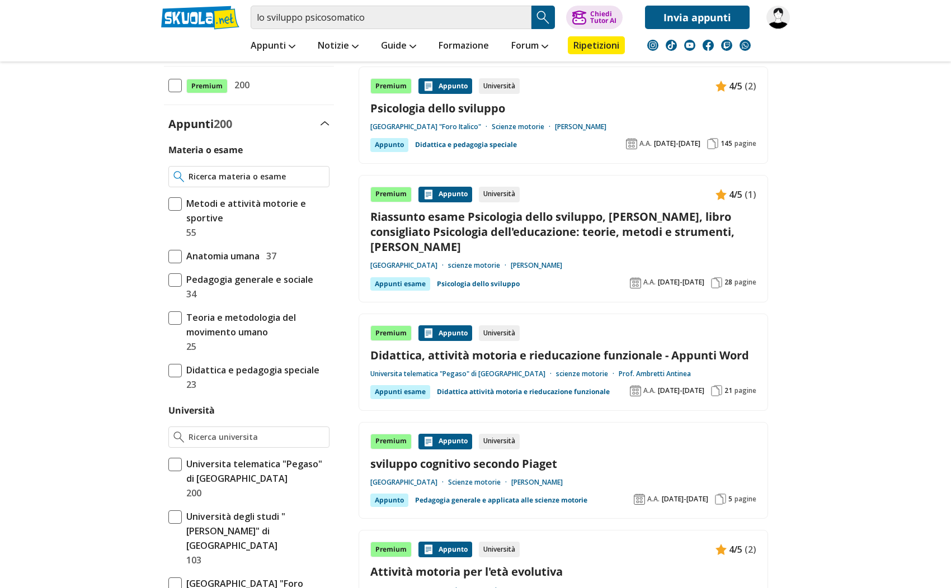
click at [251, 179] on input "Materia o esame" at bounding box center [256, 176] width 136 height 11
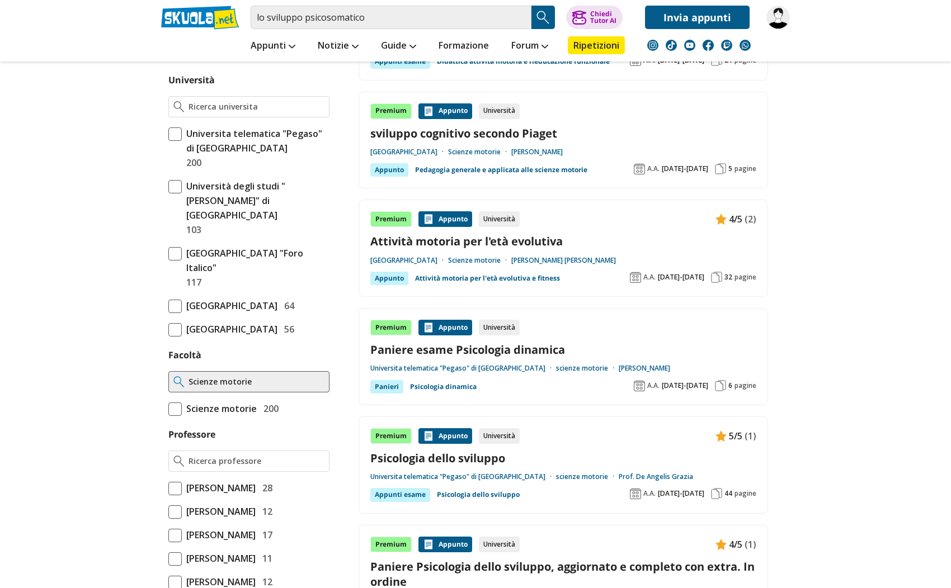
scroll to position [559, 0]
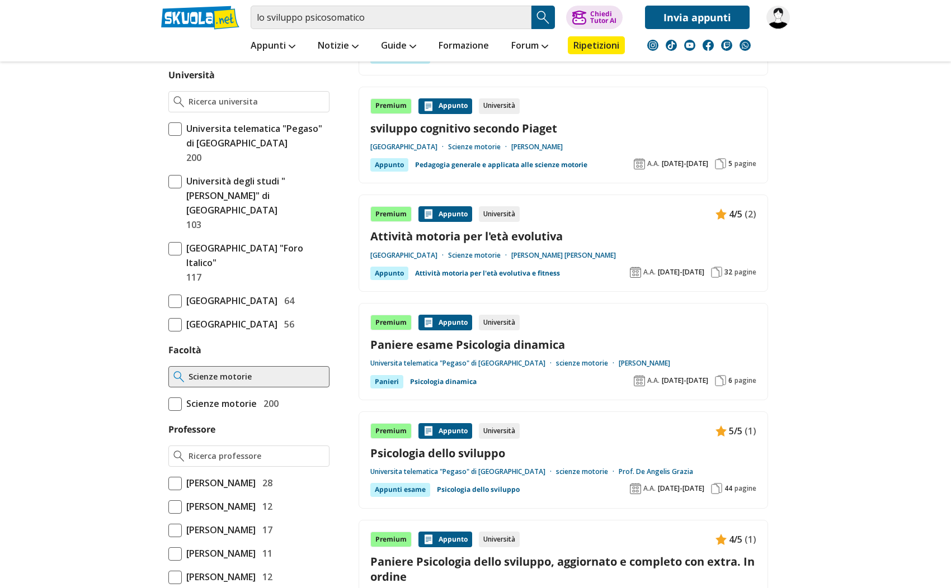
click at [179, 404] on span at bounding box center [174, 404] width 13 height 13
click at [168, 404] on input "Scienze motorie 200" at bounding box center [168, 404] width 0 height 0
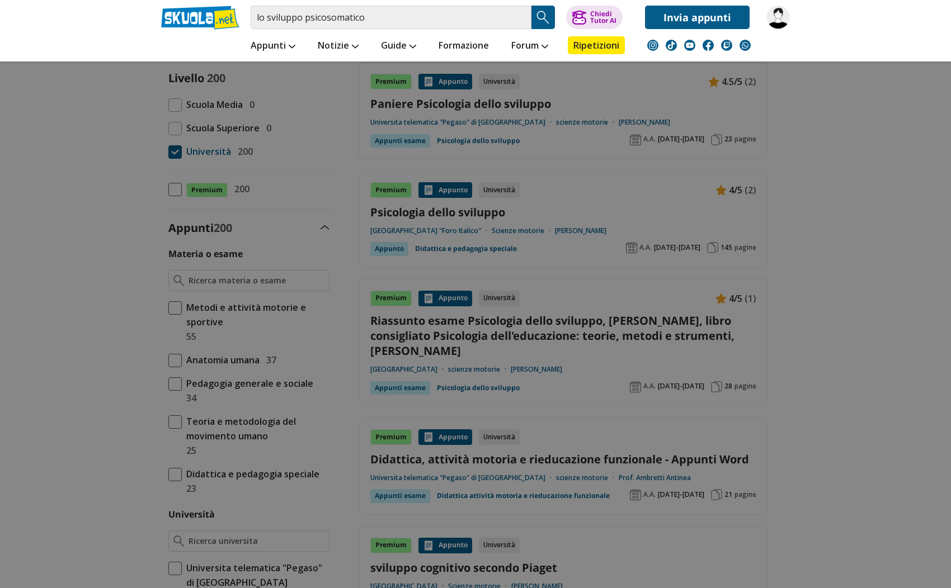
scroll to position [112, 0]
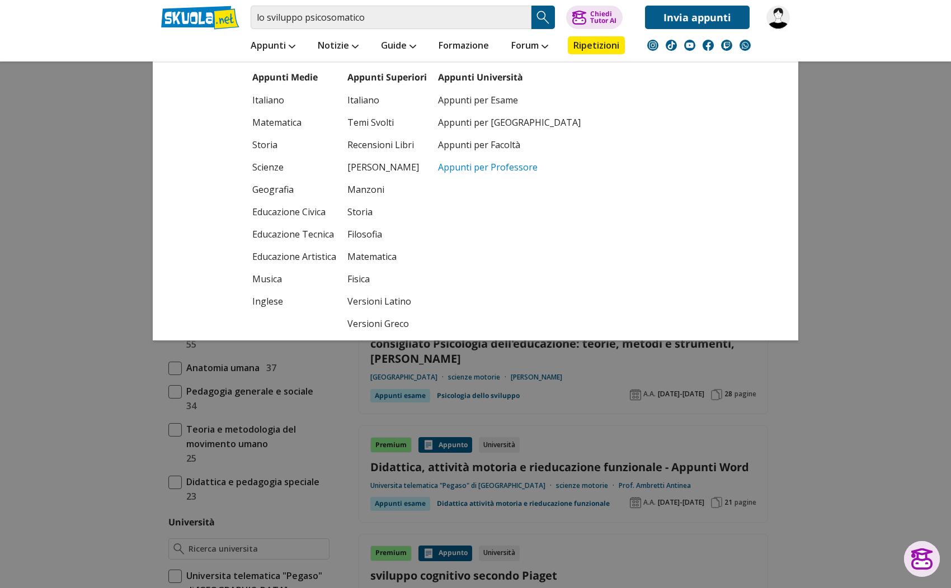
click at [474, 169] on link "Appunti per Professore" at bounding box center [509, 167] width 143 height 22
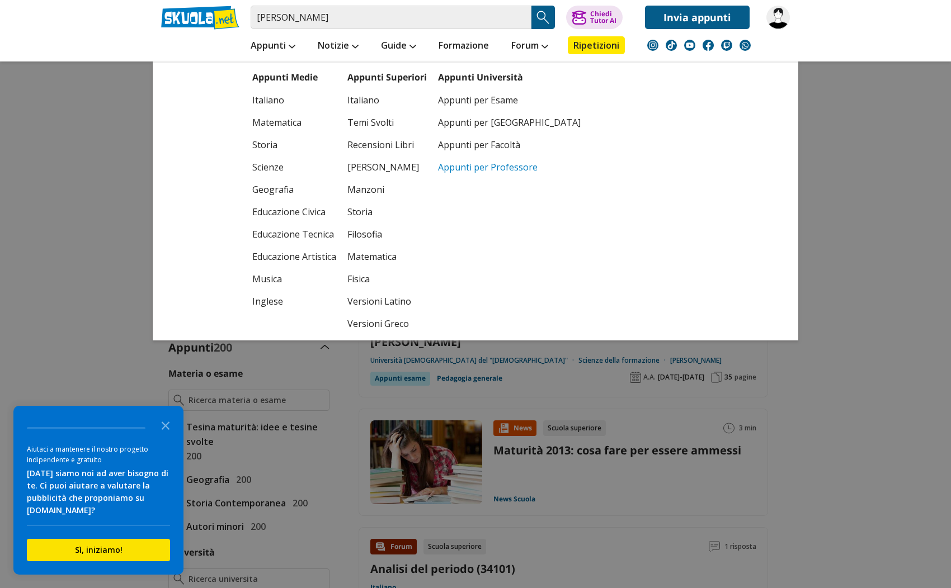
click at [484, 164] on link "Appunti per Professore" at bounding box center [509, 167] width 143 height 22
